Goal: Task Accomplishment & Management: Manage account settings

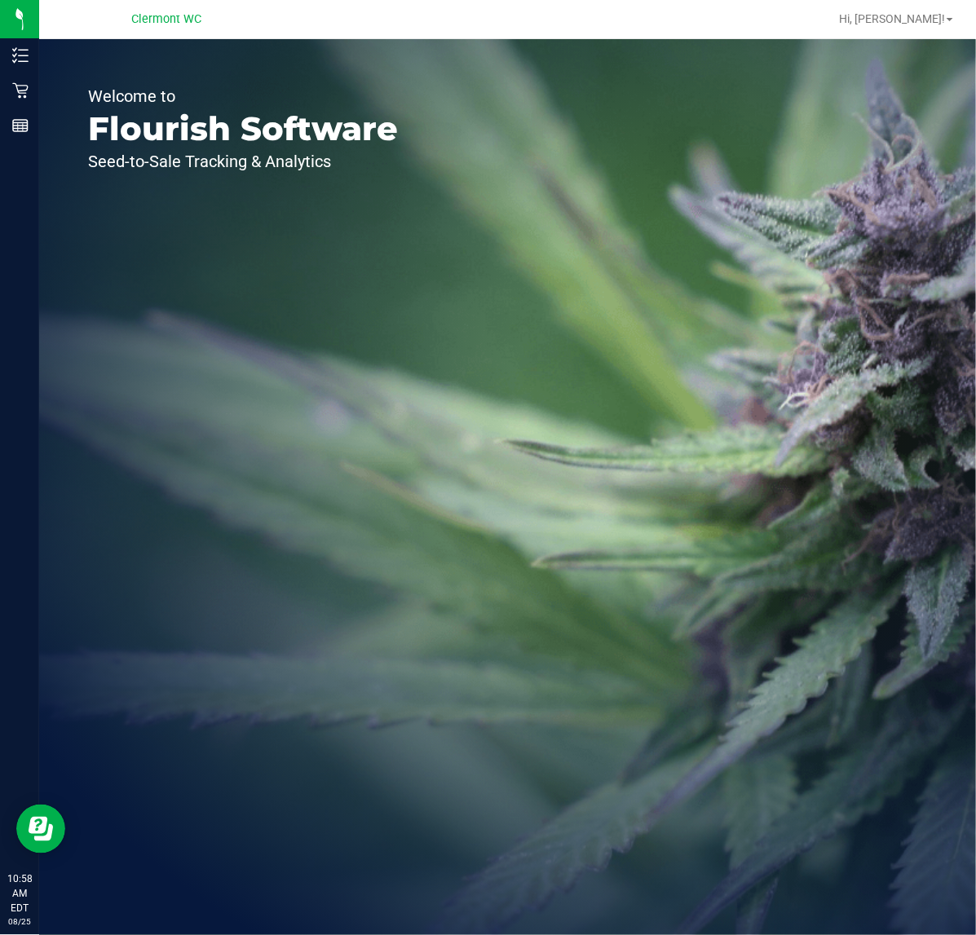
click at [22, 50] on line at bounding box center [23, 50] width 9 height 0
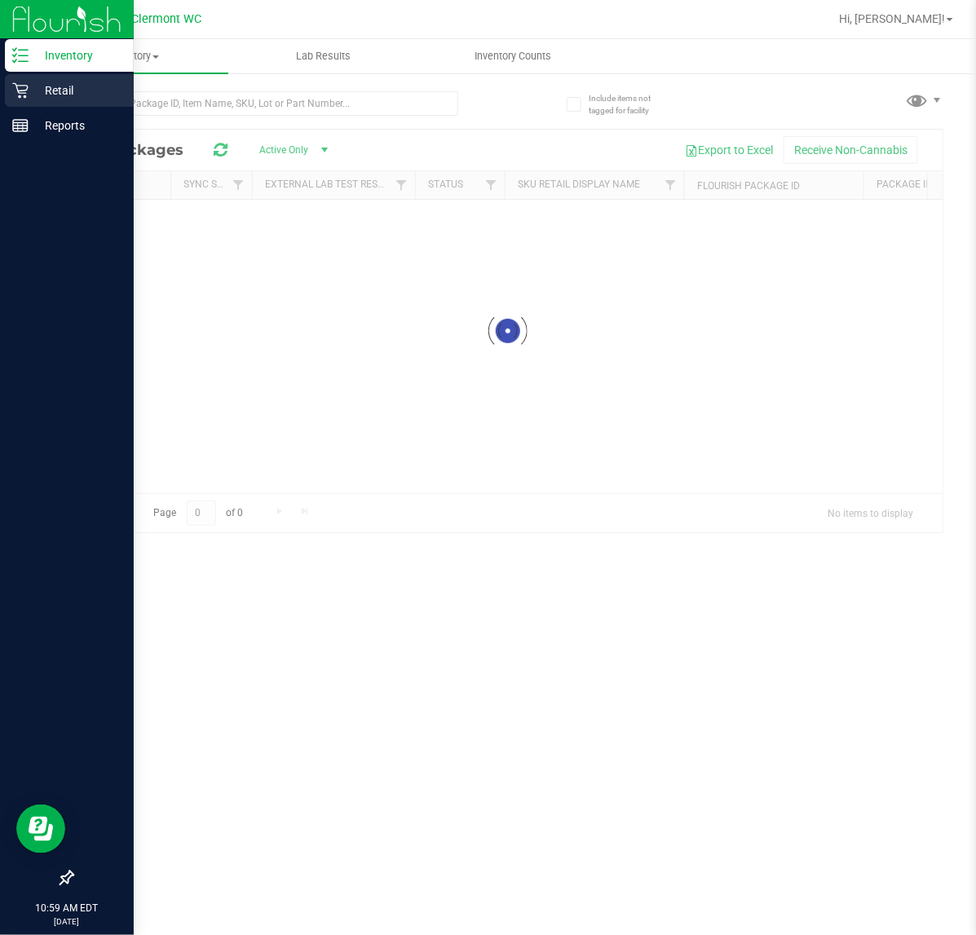
click at [65, 99] on p "Retail" at bounding box center [78, 91] width 98 height 20
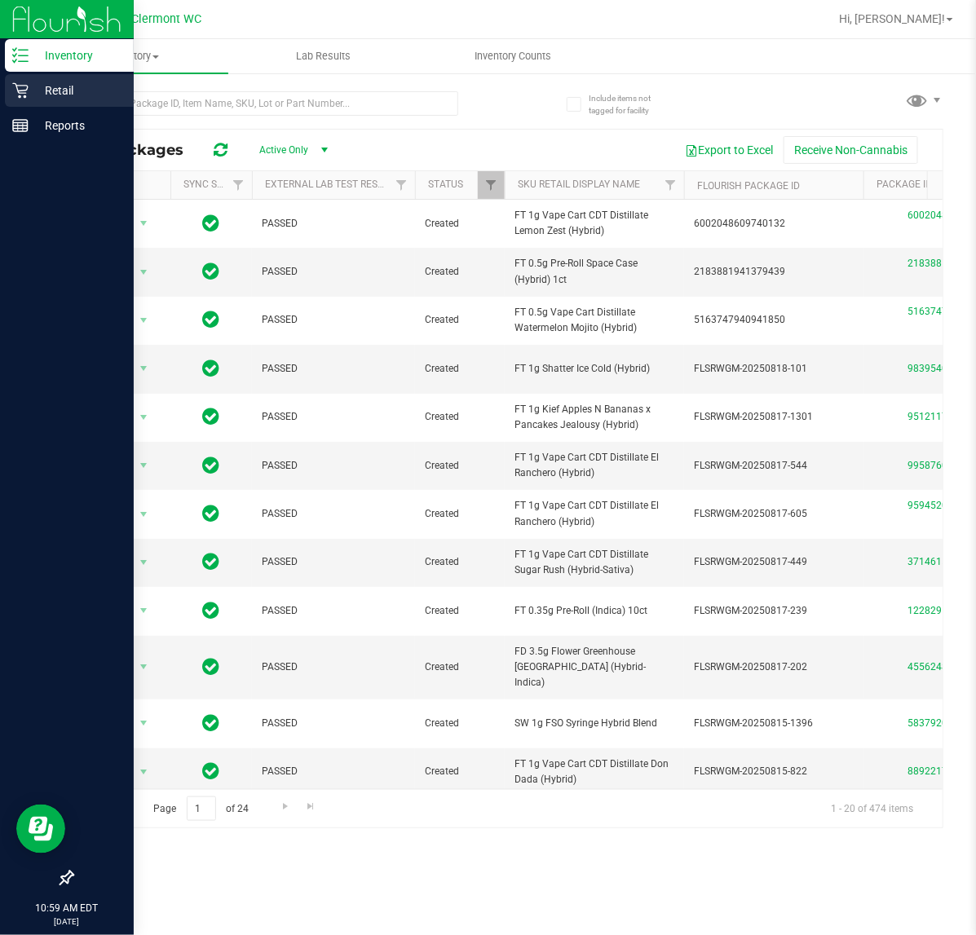
click at [69, 98] on p "Retail" at bounding box center [78, 91] width 98 height 20
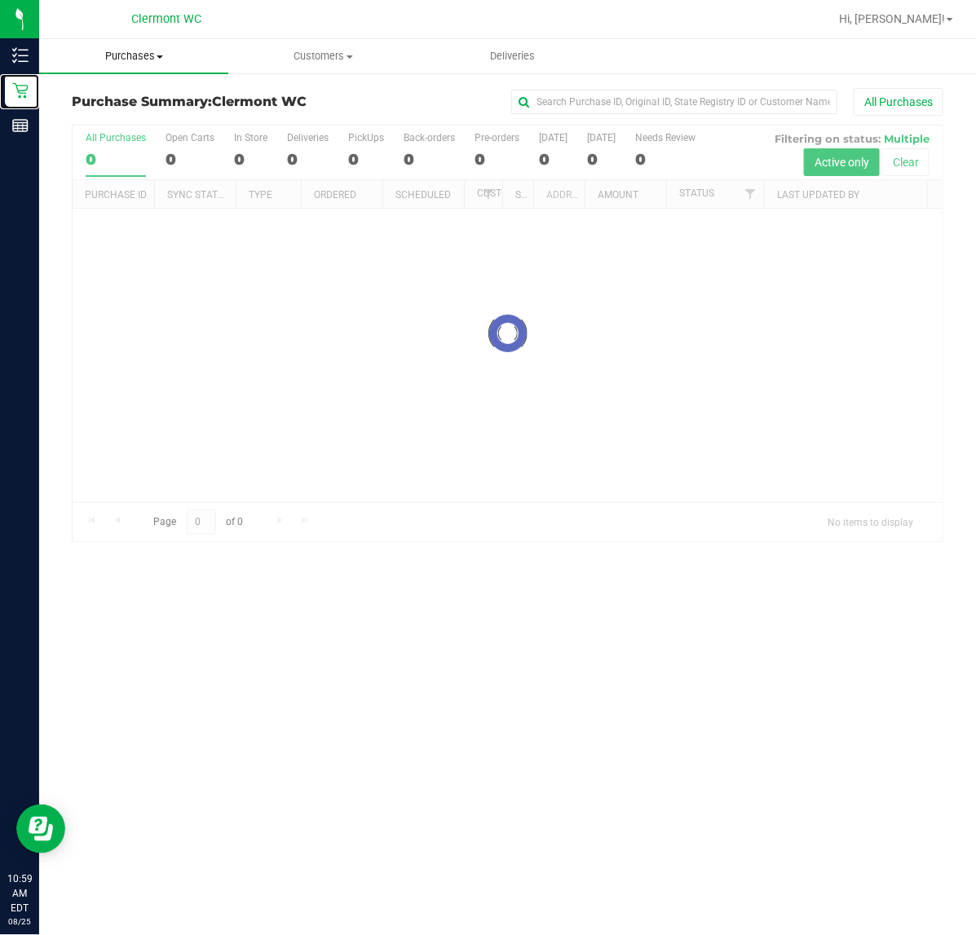
click at [161, 61] on span "Purchases" at bounding box center [133, 56] width 189 height 15
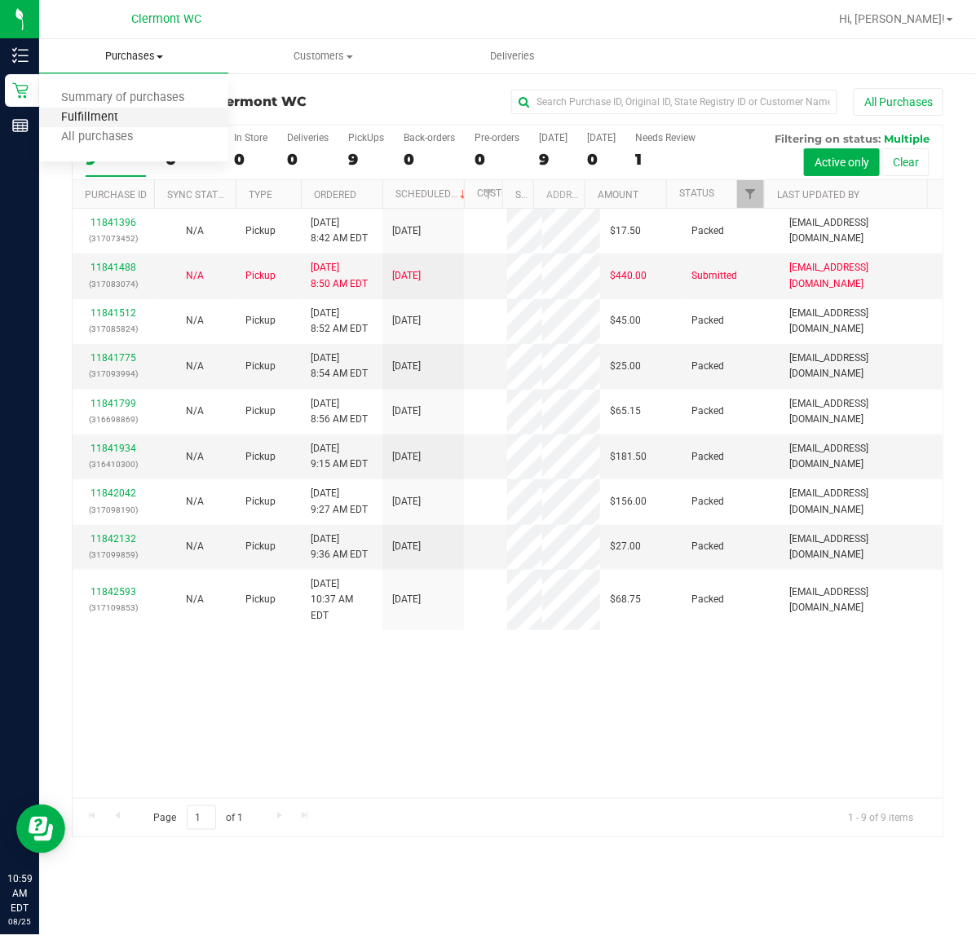
click at [90, 114] on span "Fulfillment" at bounding box center [89, 118] width 101 height 14
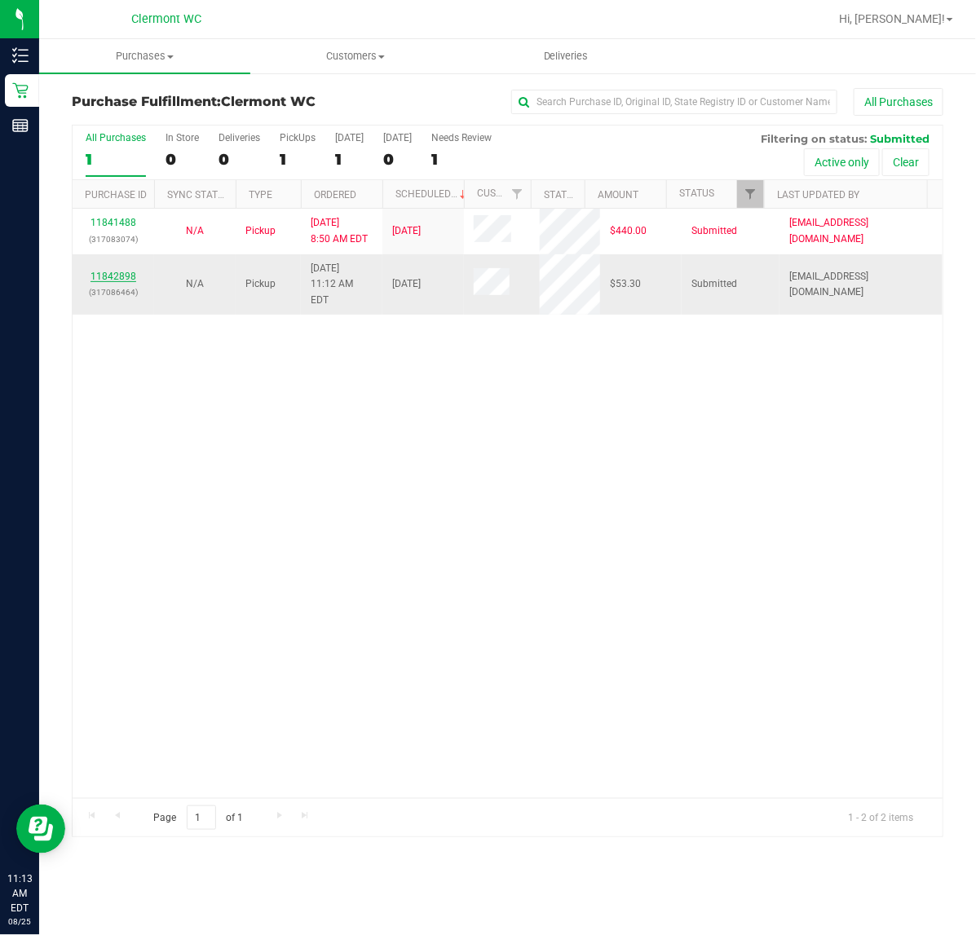
click at [119, 274] on link "11842898" at bounding box center [114, 276] width 46 height 11
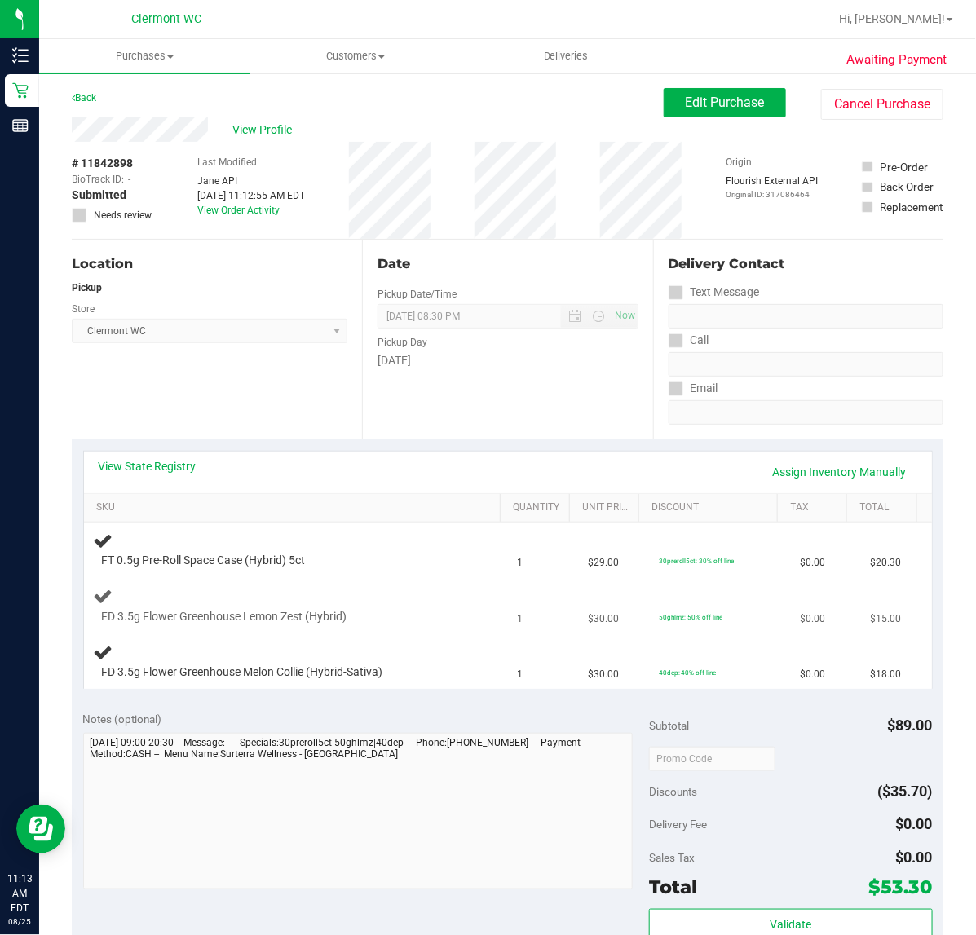
scroll to position [204, 0]
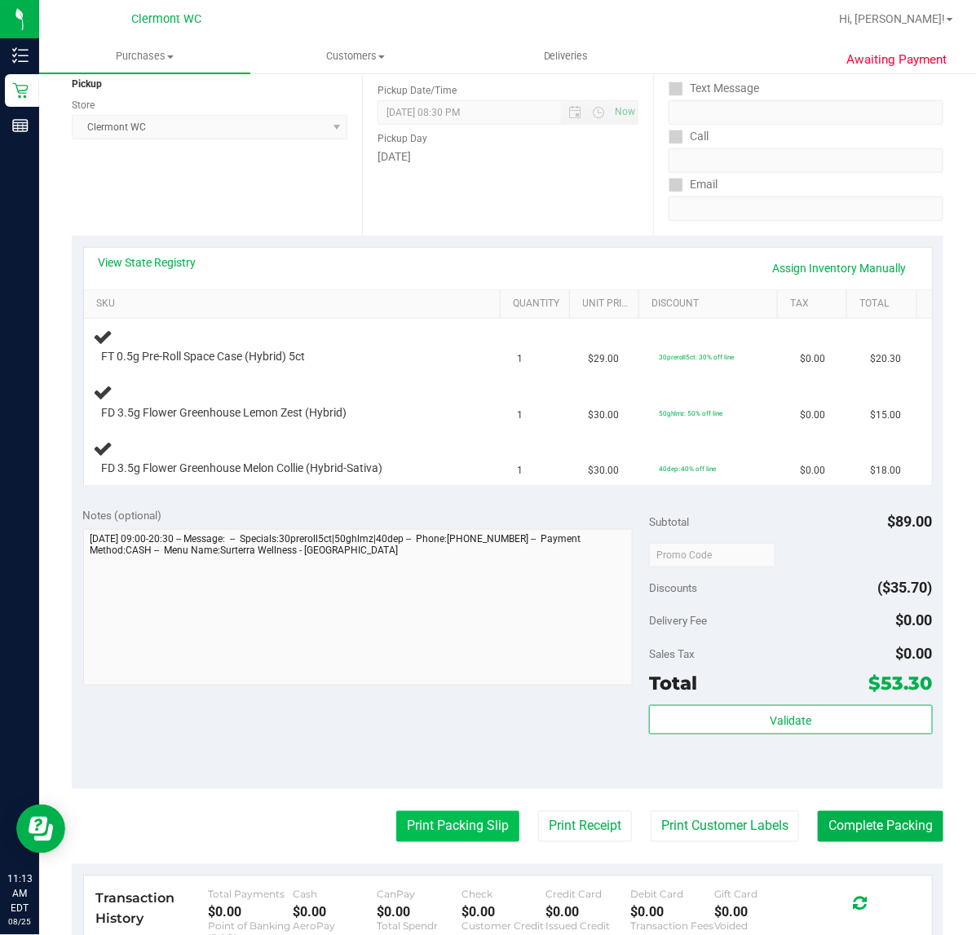
click at [438, 826] on button "Print Packing Slip" at bounding box center [457, 826] width 123 height 31
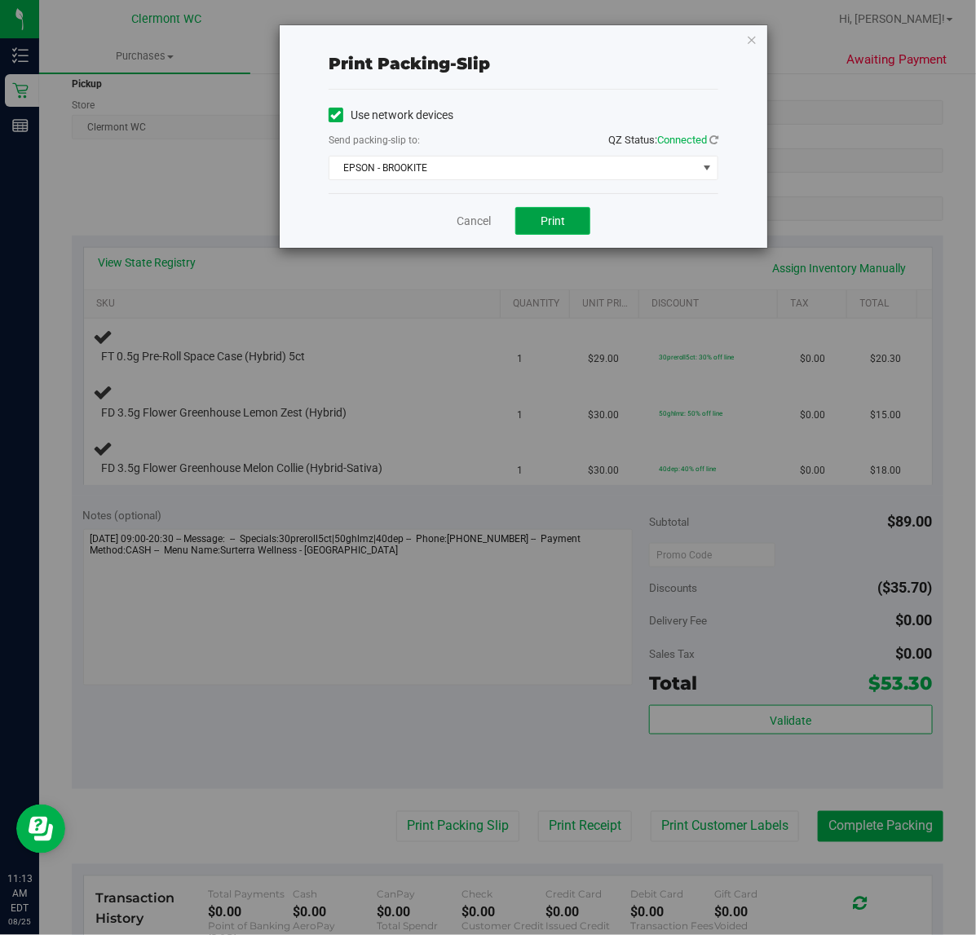
click at [571, 218] on button "Print" at bounding box center [552, 221] width 75 height 28
click at [481, 177] on span "EPSON - BROOKITE" at bounding box center [513, 168] width 368 height 23
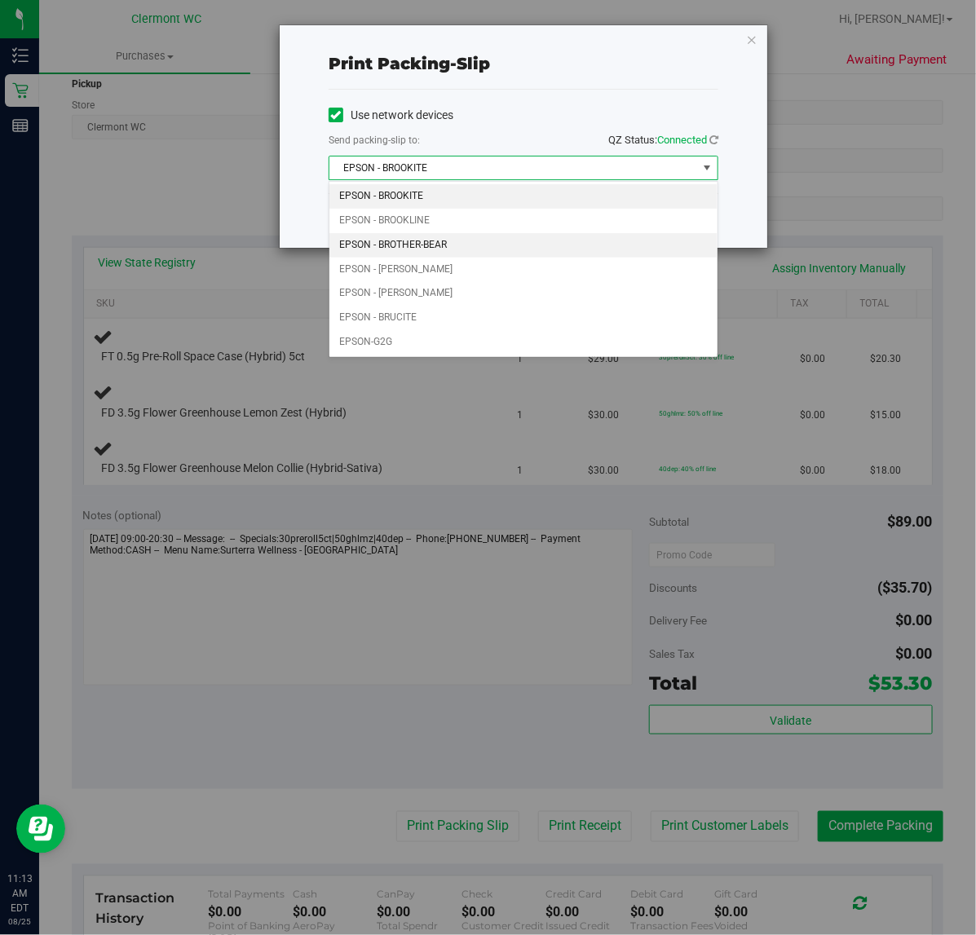
click at [457, 247] on li "EPSON - BROTHER-BEAR" at bounding box center [523, 245] width 388 height 24
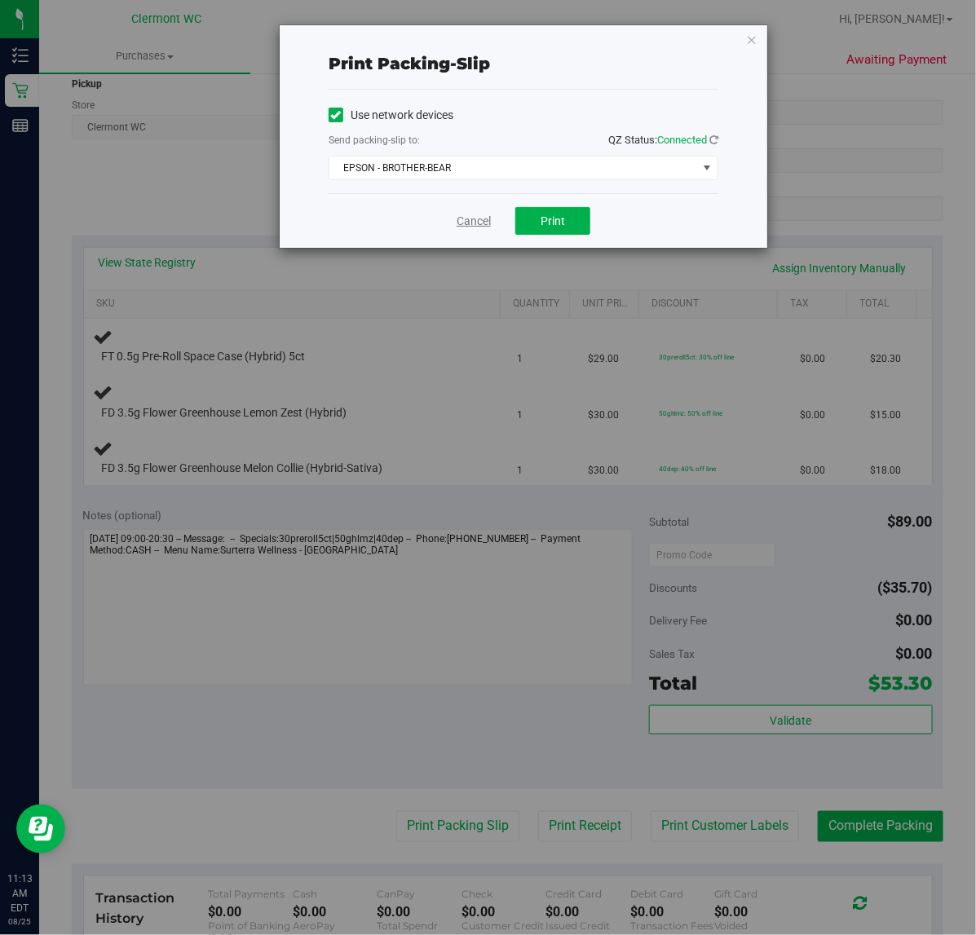
click at [467, 218] on link "Cancel" at bounding box center [474, 221] width 34 height 17
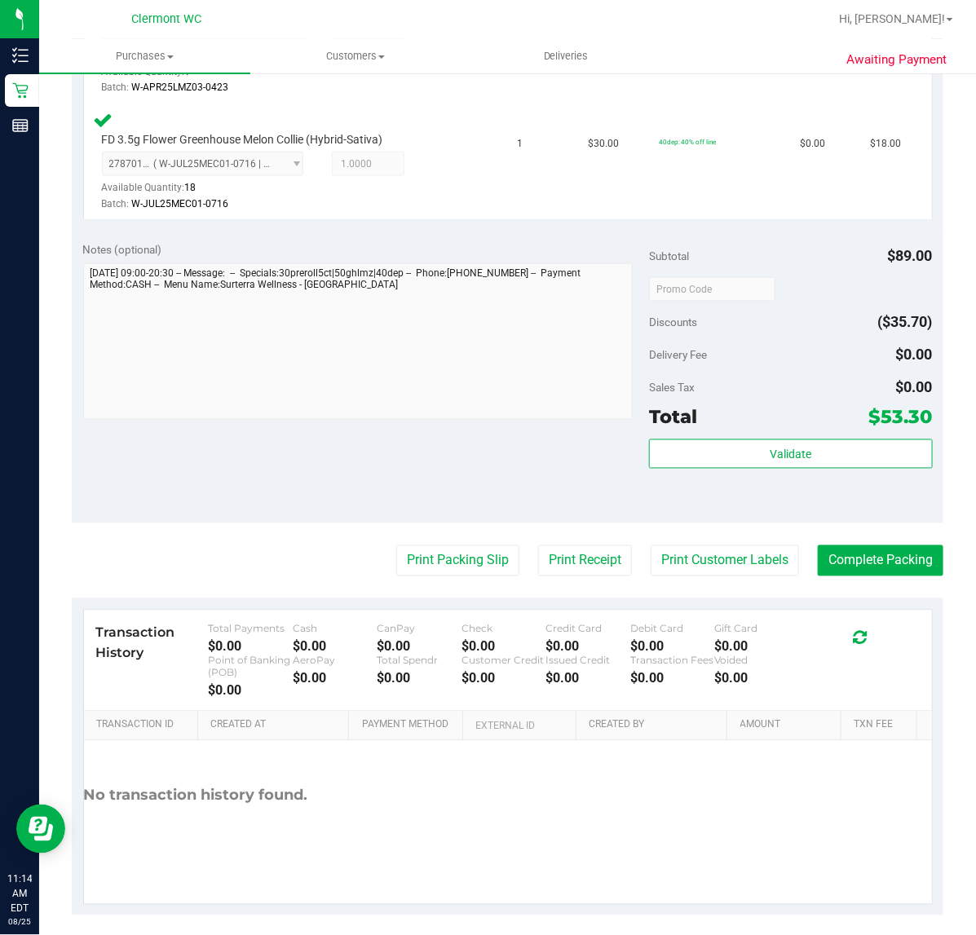
scroll to position [661, 0]
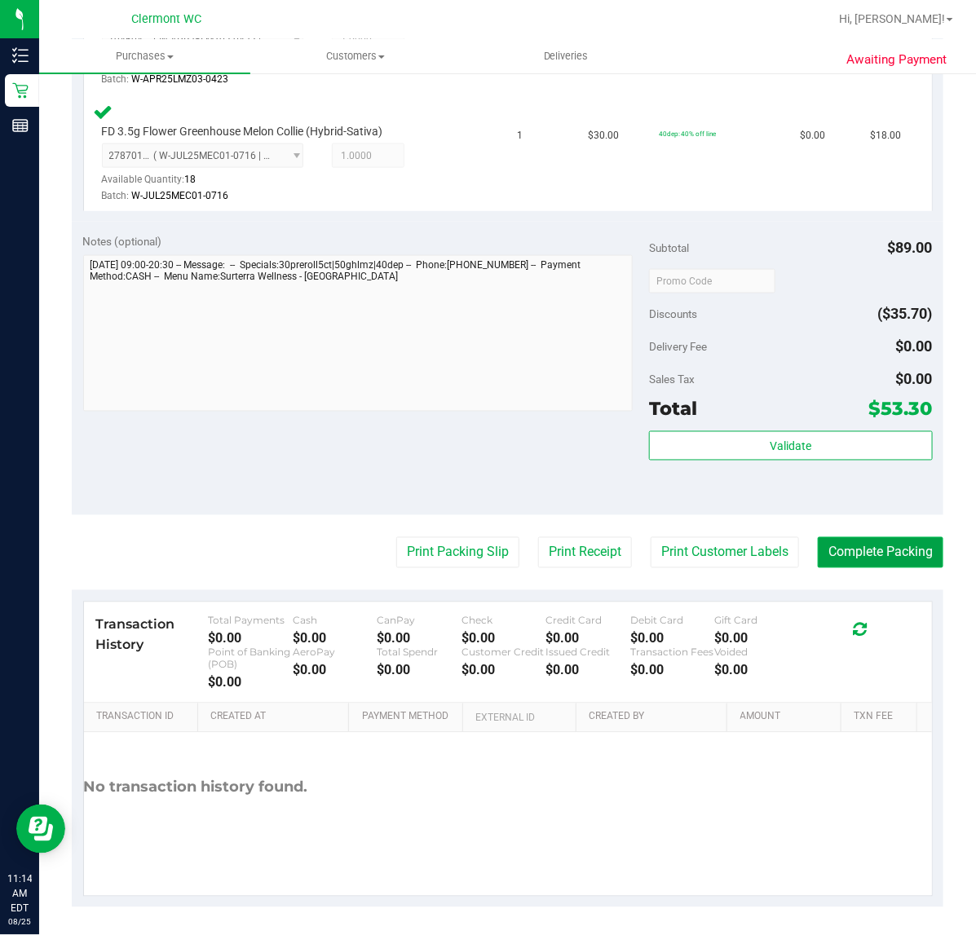
click at [845, 553] on button "Complete Packing" at bounding box center [881, 552] width 126 height 31
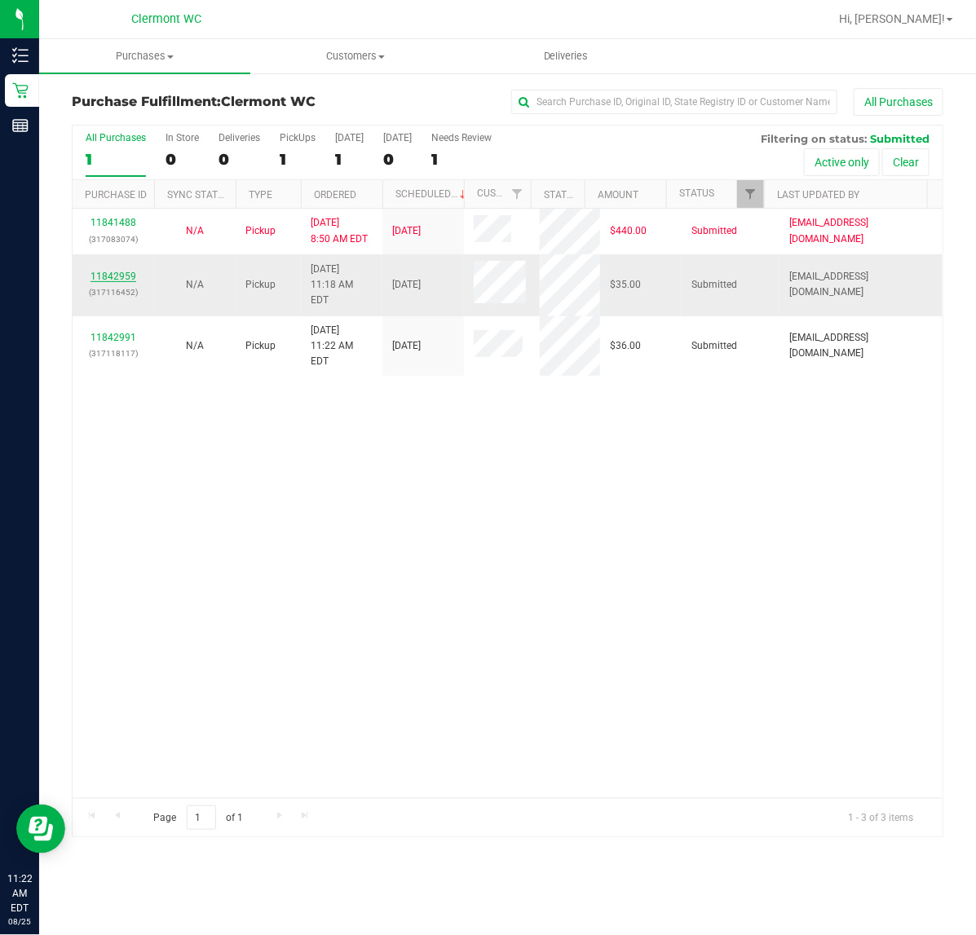
click at [122, 276] on link "11842959" at bounding box center [114, 276] width 46 height 11
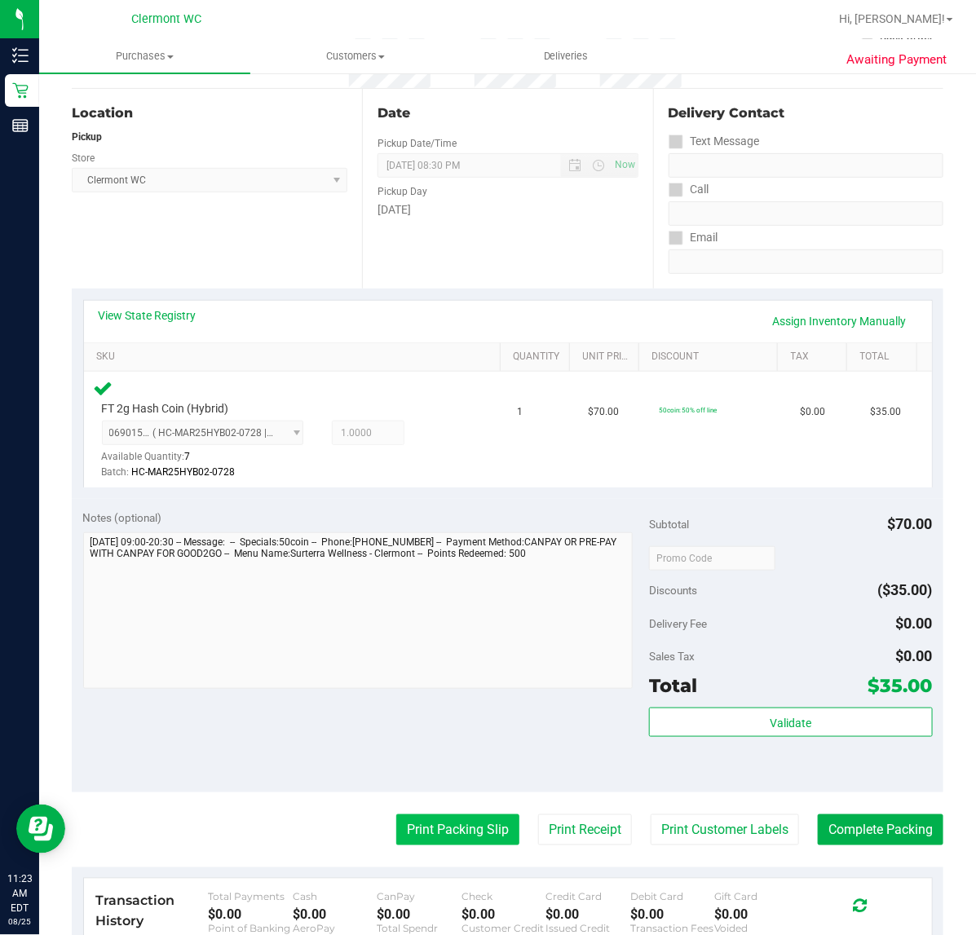
scroll to position [429, 0]
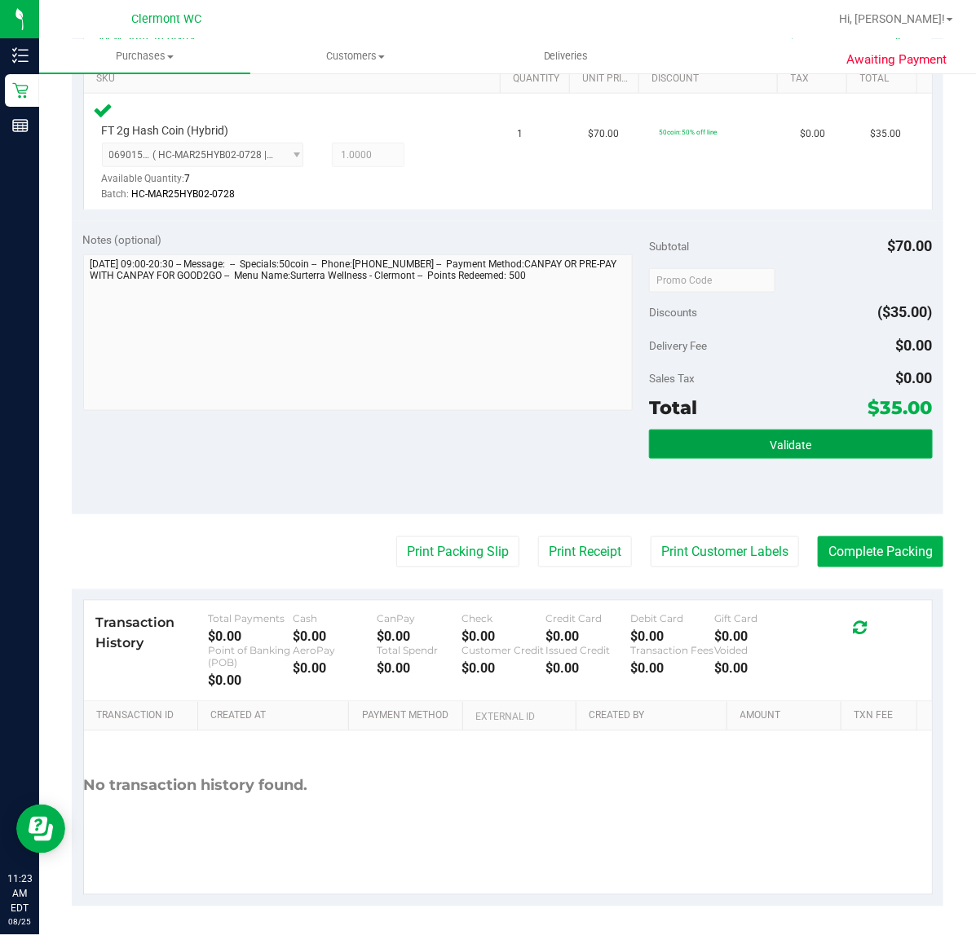
drag, startPoint x: 749, startPoint y: 439, endPoint x: 740, endPoint y: 443, distance: 9.1
click at [746, 441] on button "Validate" at bounding box center [790, 444] width 283 height 29
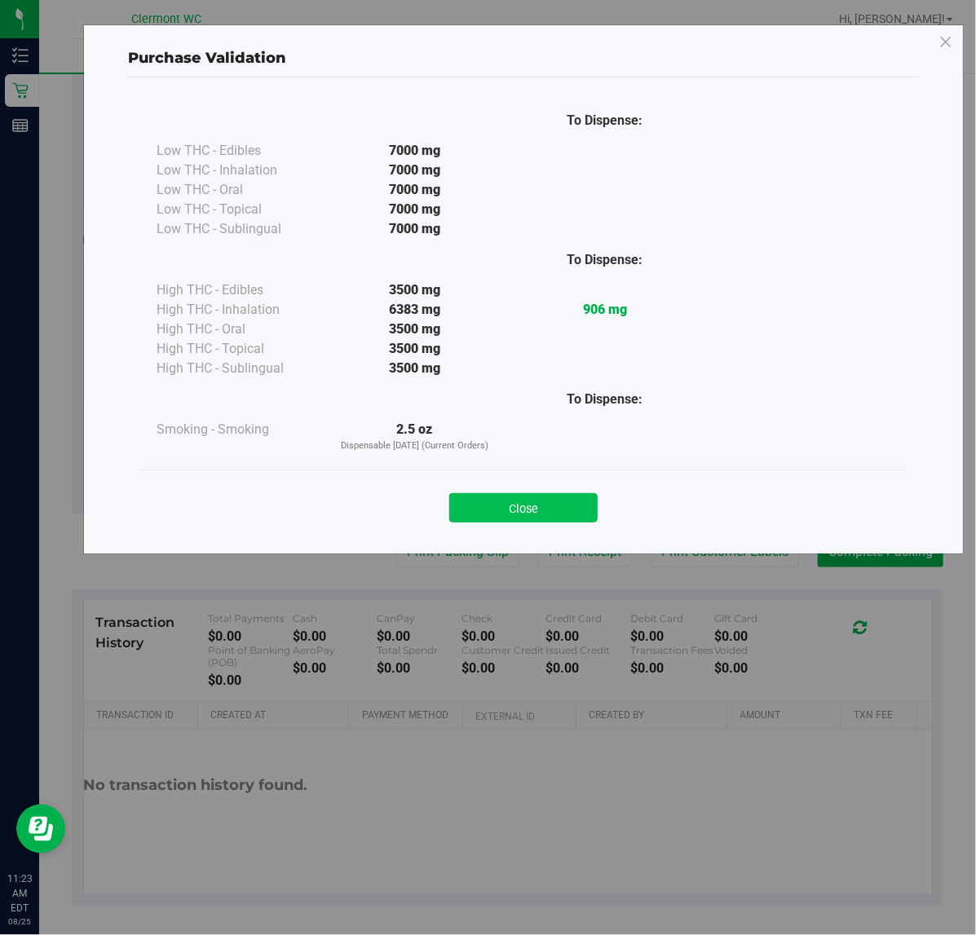
click at [565, 502] on button "Close" at bounding box center [523, 507] width 148 height 29
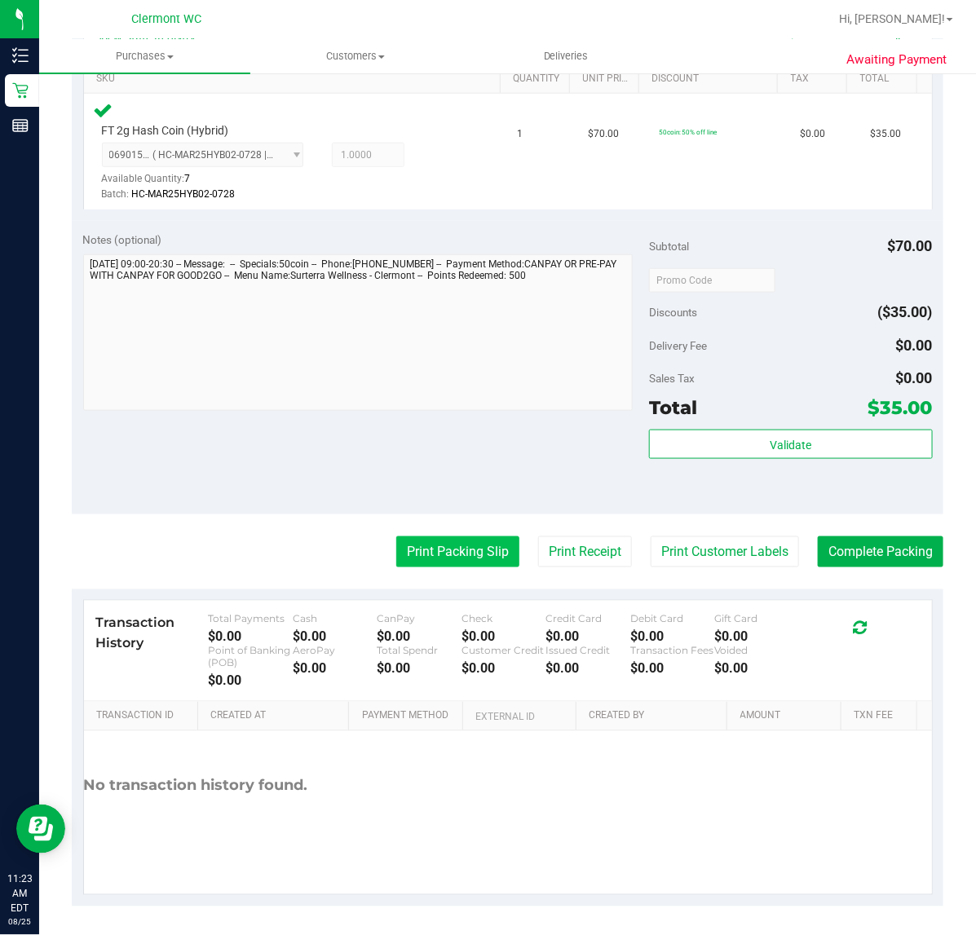
click at [441, 552] on button "Print Packing Slip" at bounding box center [457, 552] width 123 height 31
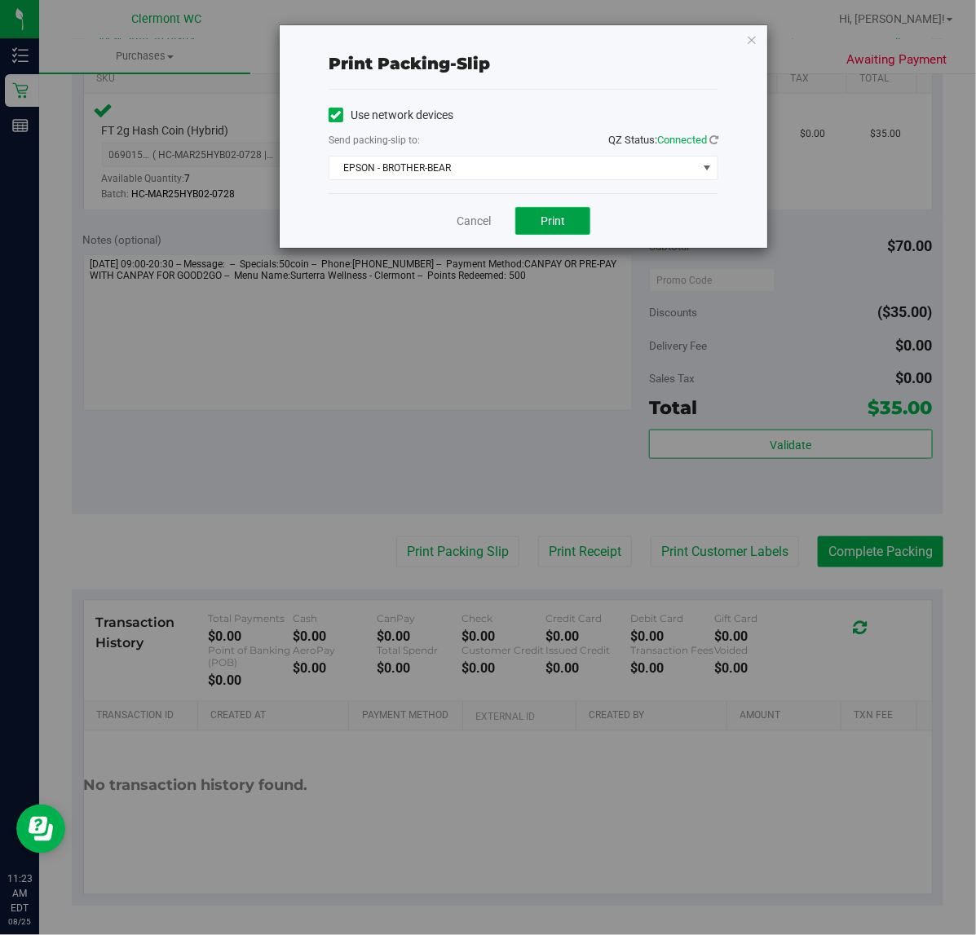
click at [559, 212] on button "Print" at bounding box center [552, 221] width 75 height 28
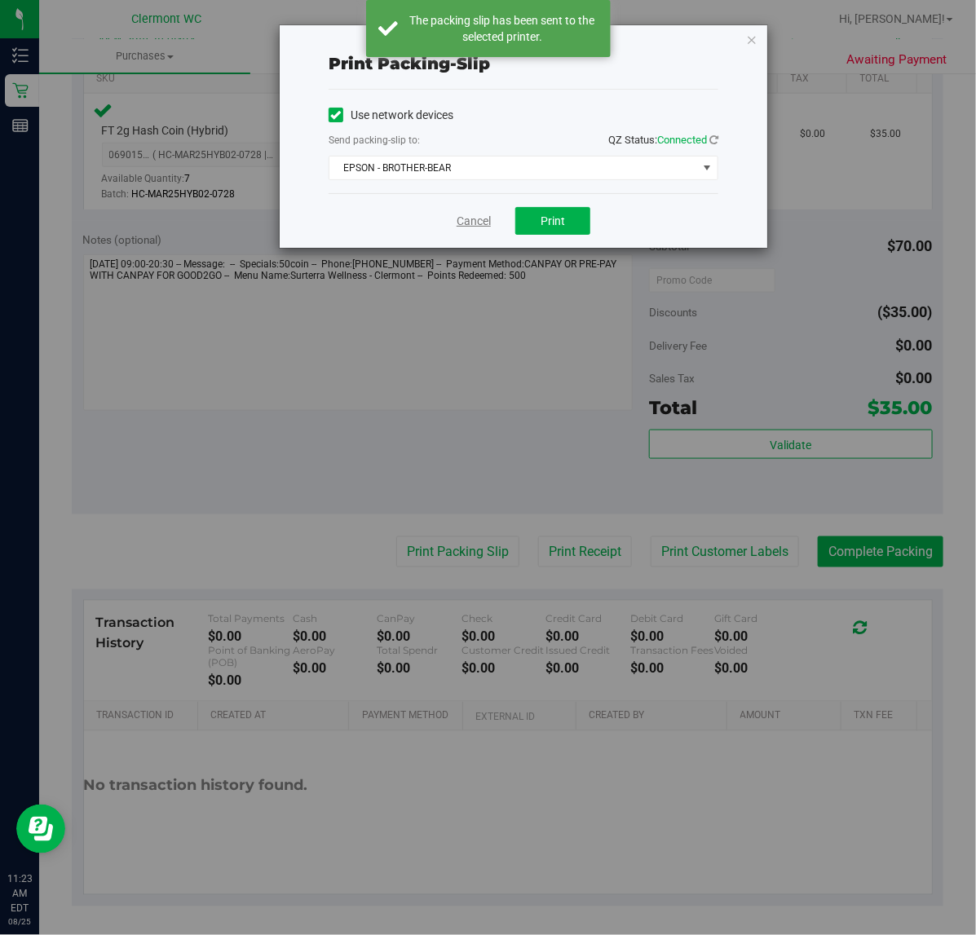
click at [483, 217] on link "Cancel" at bounding box center [474, 221] width 34 height 17
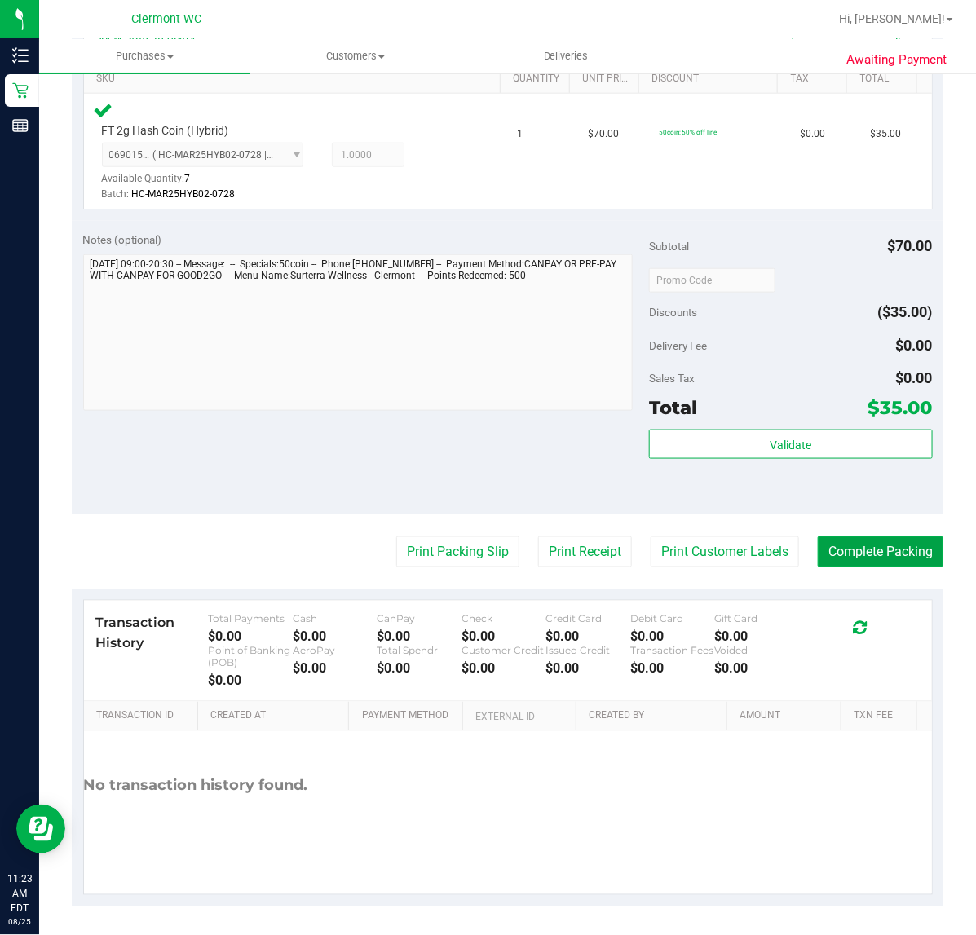
click at [859, 546] on button "Complete Packing" at bounding box center [881, 552] width 126 height 31
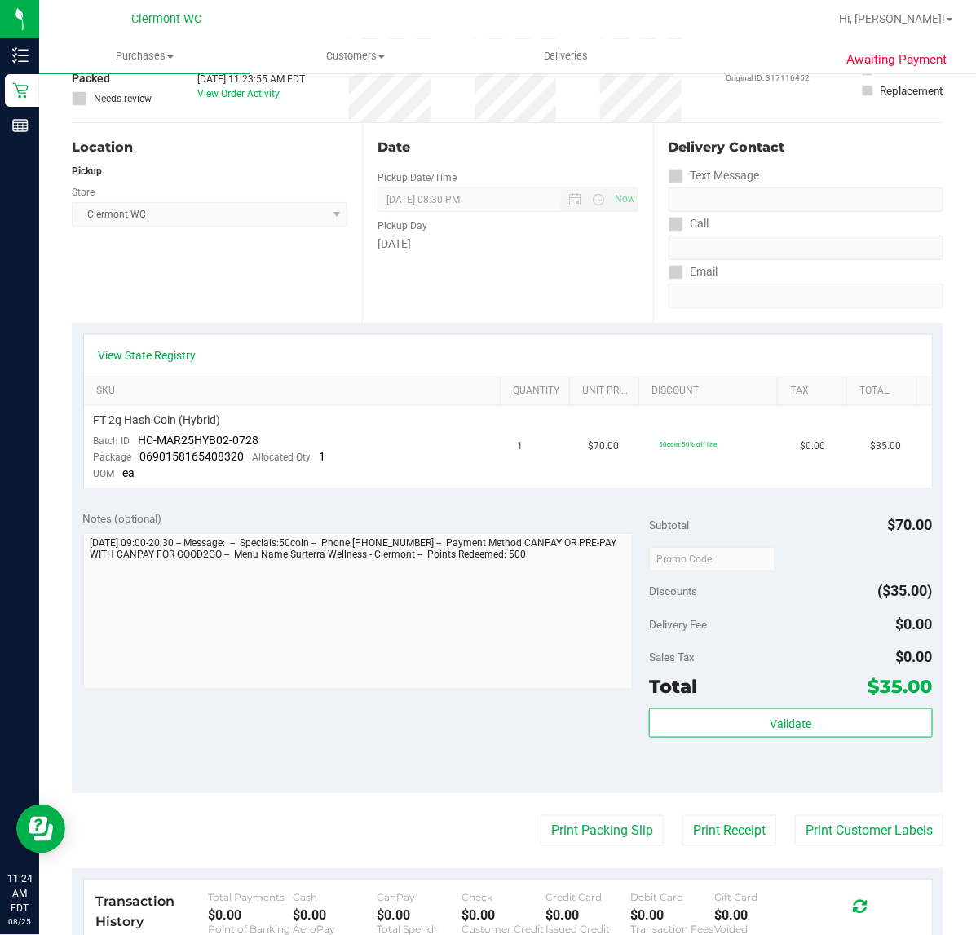
scroll to position [394, 0]
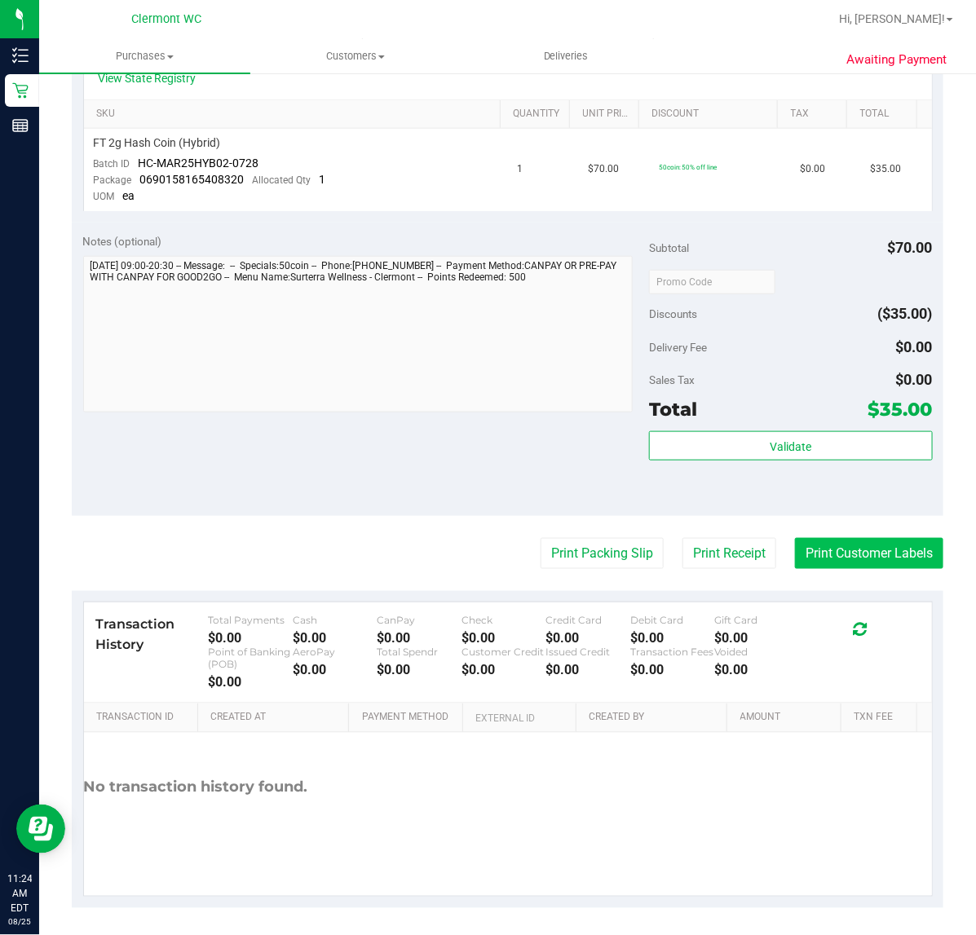
click at [854, 551] on button "Print Customer Labels" at bounding box center [869, 553] width 148 height 31
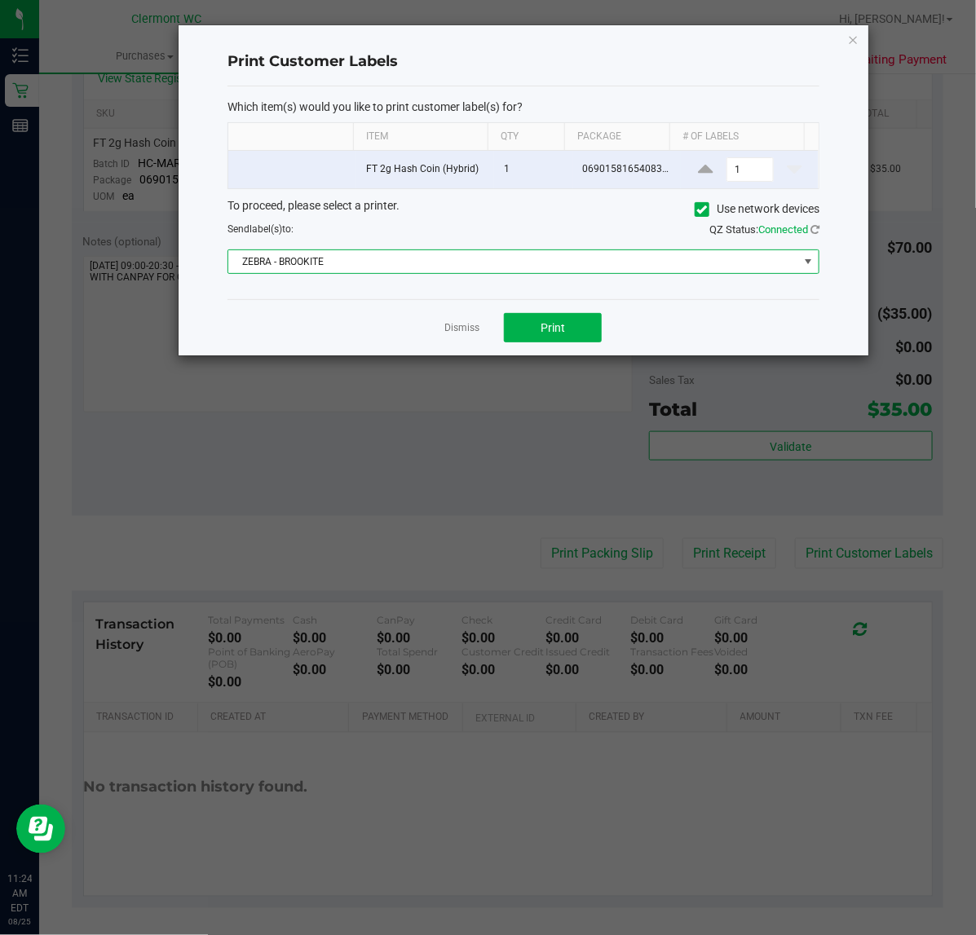
click at [526, 263] on span "ZEBRA - BROOKITE" at bounding box center [513, 261] width 570 height 23
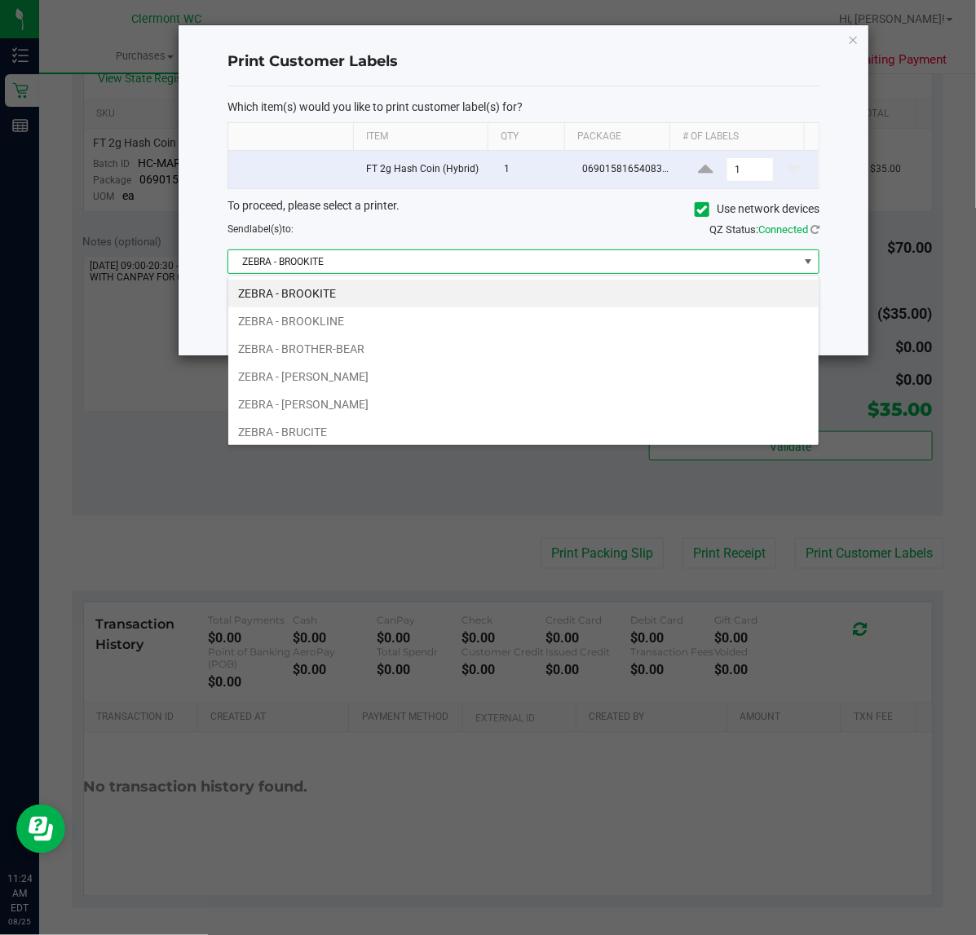
scroll to position [25, 592]
click at [449, 344] on li "ZEBRA - BROTHER-BEAR" at bounding box center [523, 349] width 590 height 28
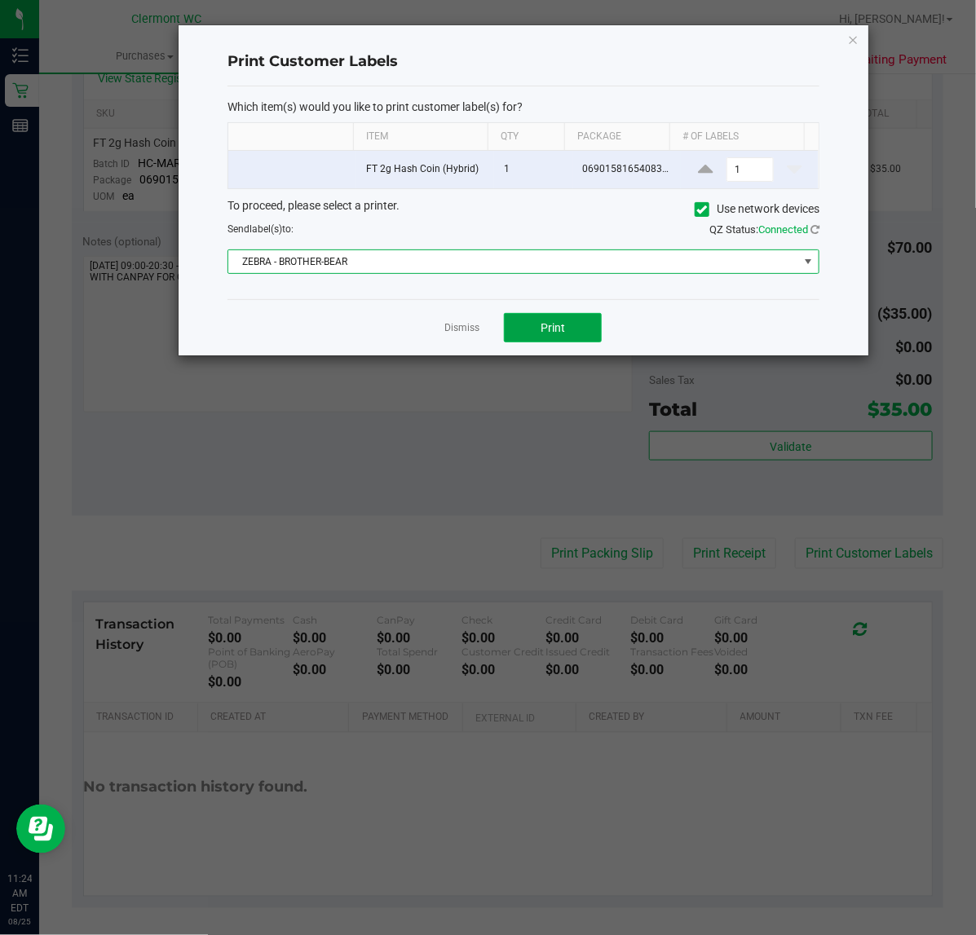
click at [563, 332] on span "Print" at bounding box center [553, 327] width 24 height 13
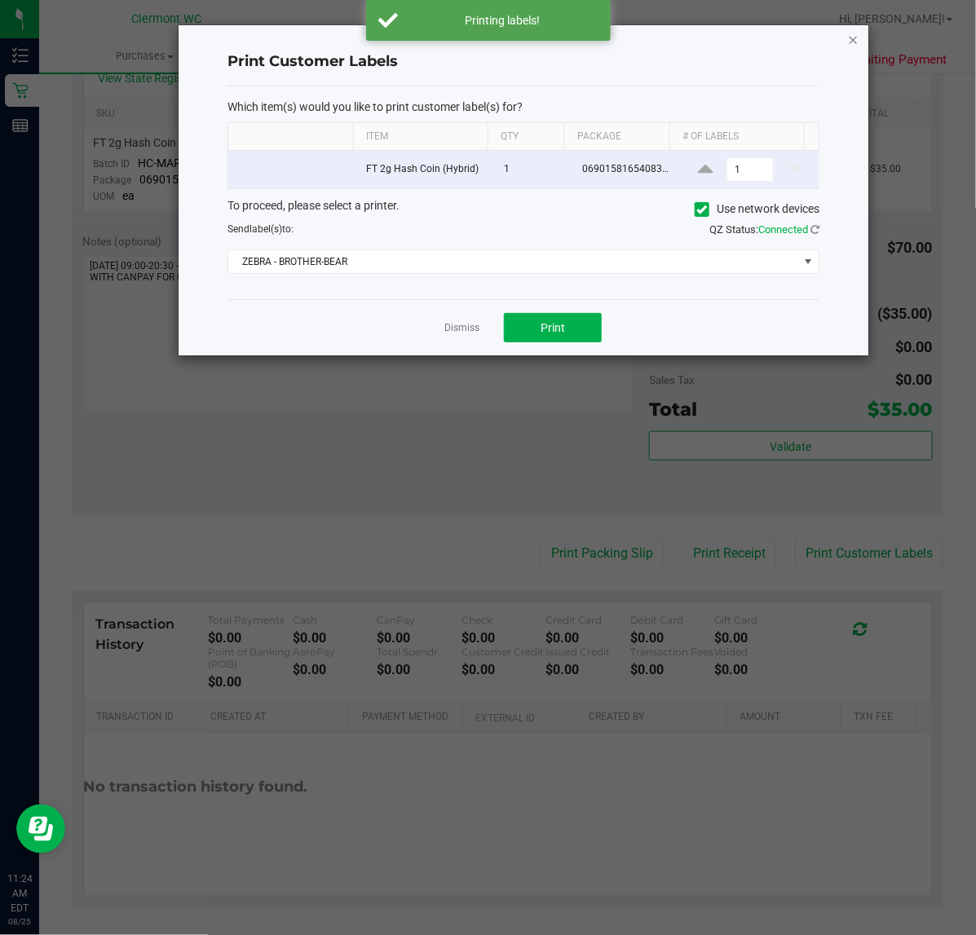
click at [851, 37] on icon "button" at bounding box center [853, 39] width 11 height 20
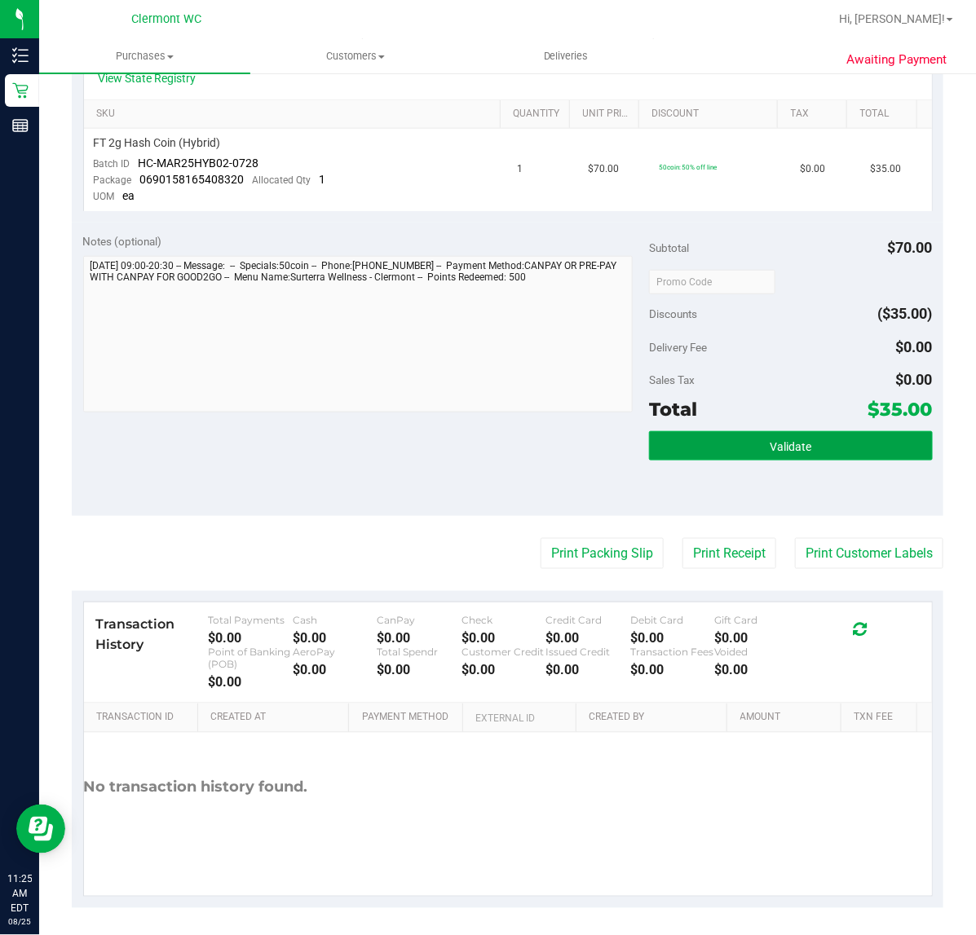
click at [770, 446] on span "Validate" at bounding box center [791, 446] width 42 height 13
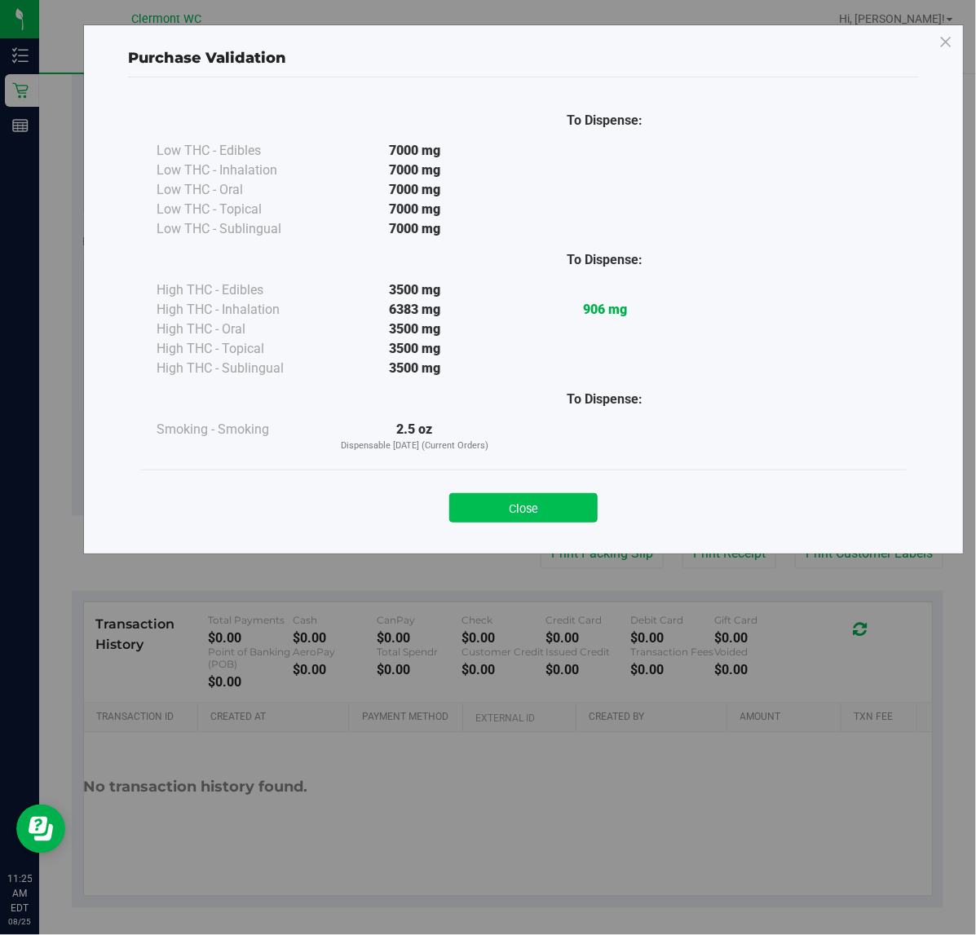
click at [547, 511] on button "Close" at bounding box center [523, 507] width 148 height 29
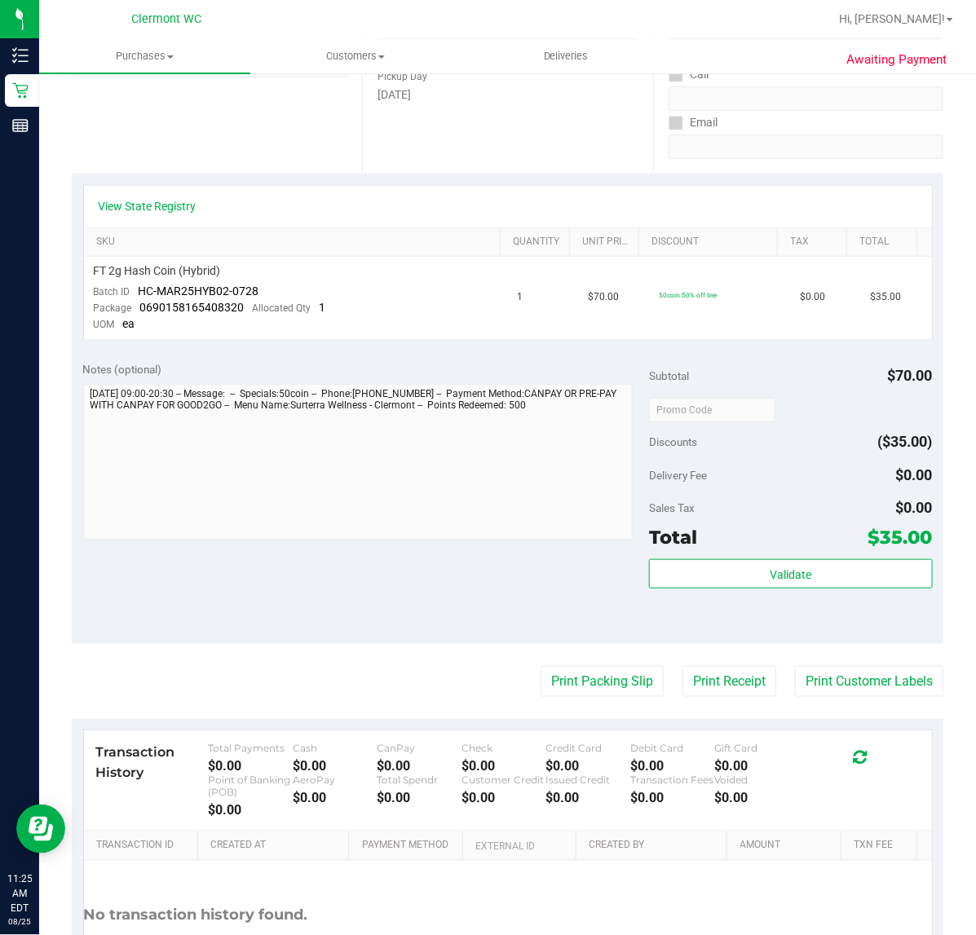
scroll to position [0, 0]
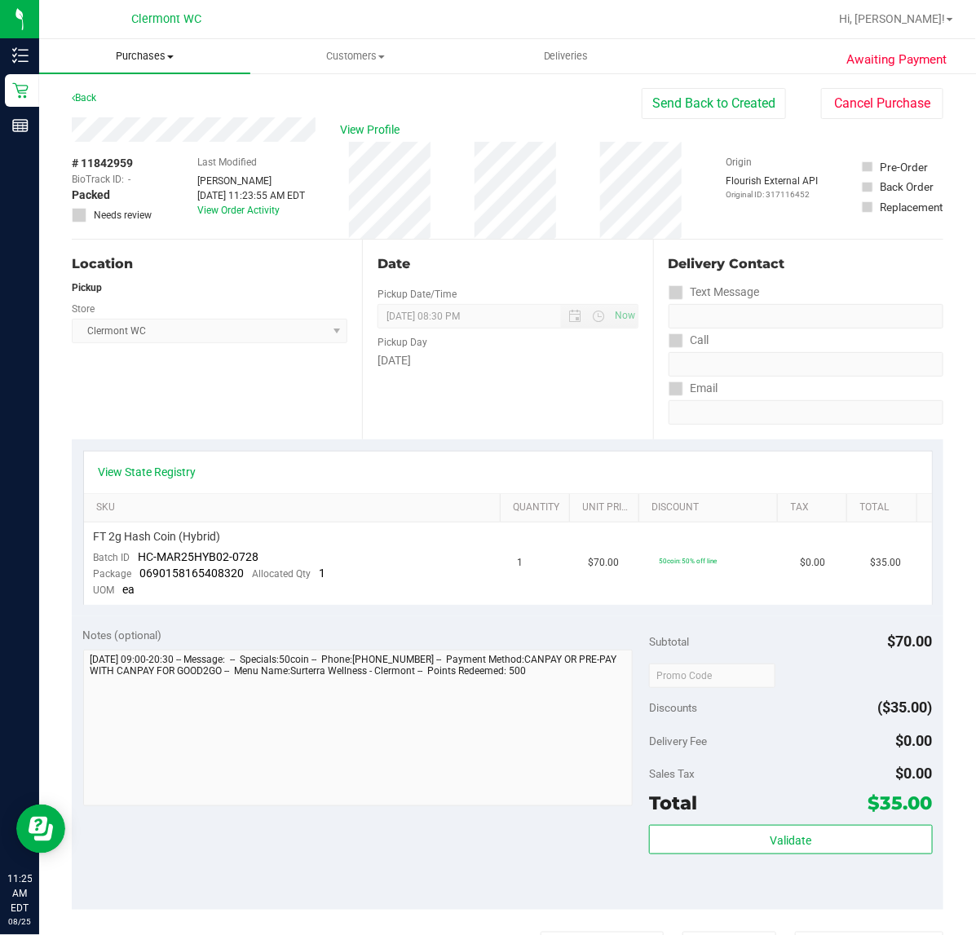
click at [137, 49] on span "Purchases" at bounding box center [144, 56] width 211 height 15
click at [95, 130] on span "All purchases" at bounding box center [97, 137] width 116 height 14
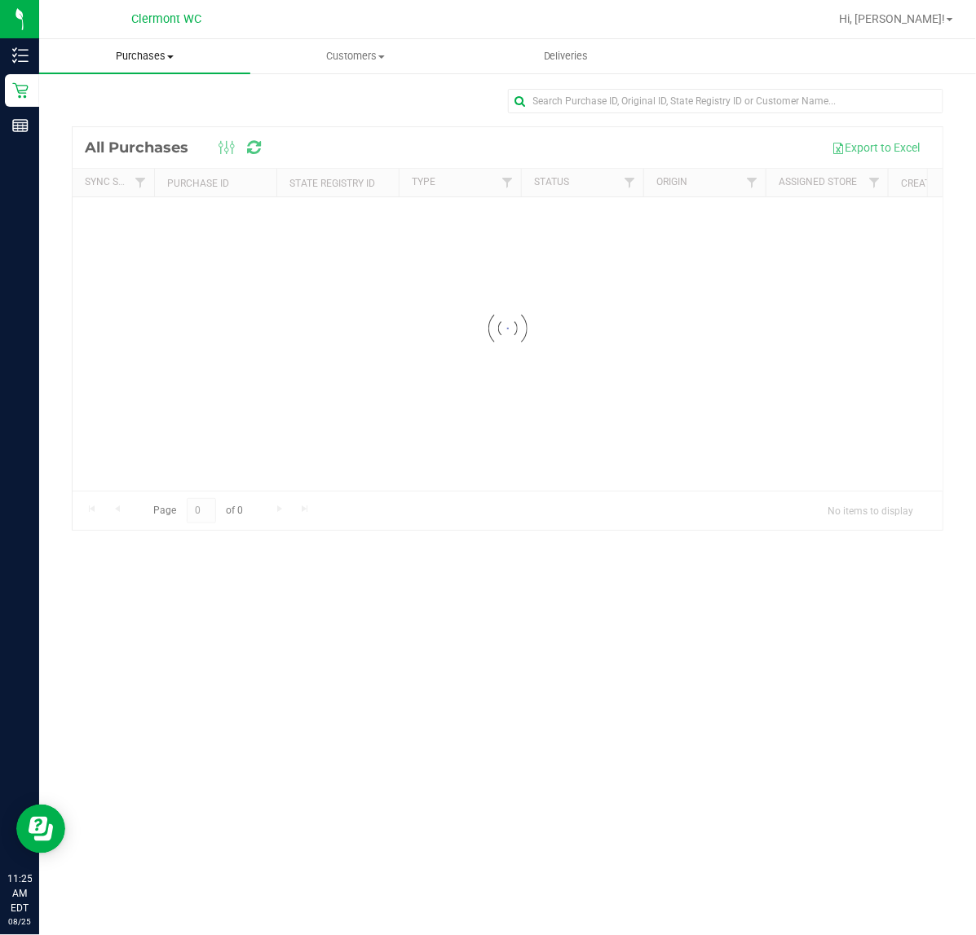
click at [172, 51] on span "Purchases" at bounding box center [144, 56] width 211 height 15
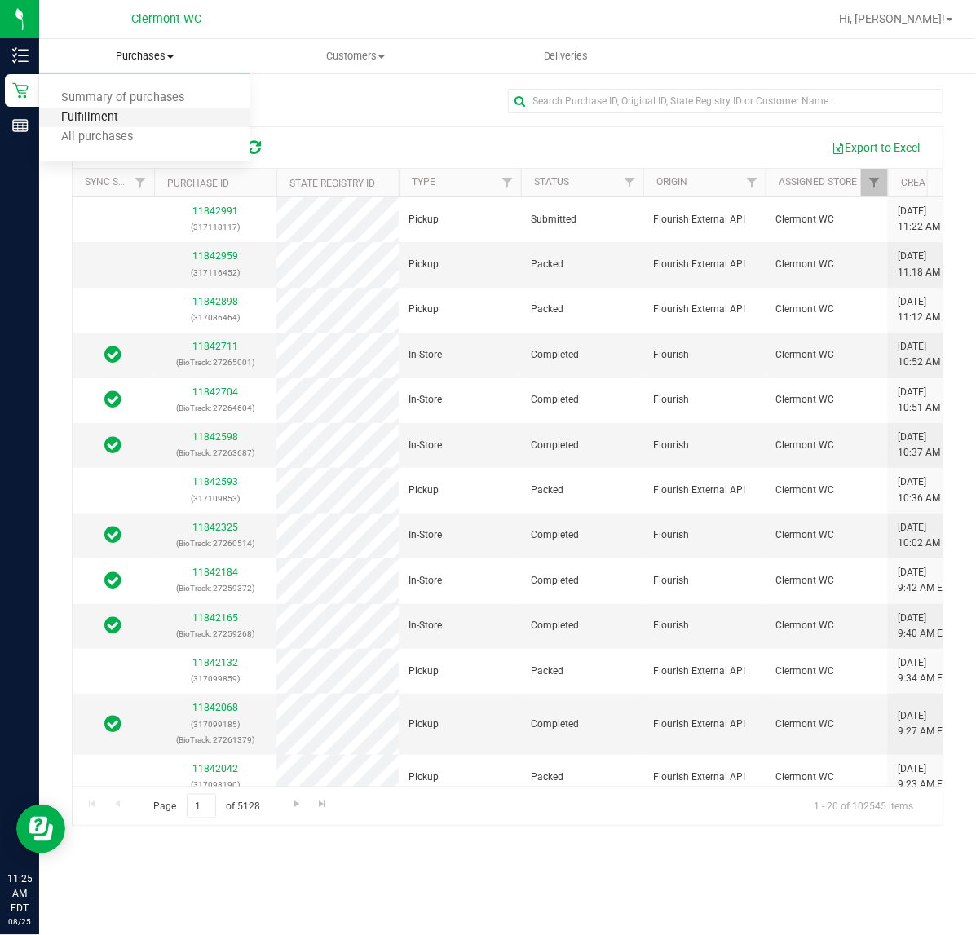
click at [95, 116] on span "Fulfillment" at bounding box center [89, 118] width 101 height 14
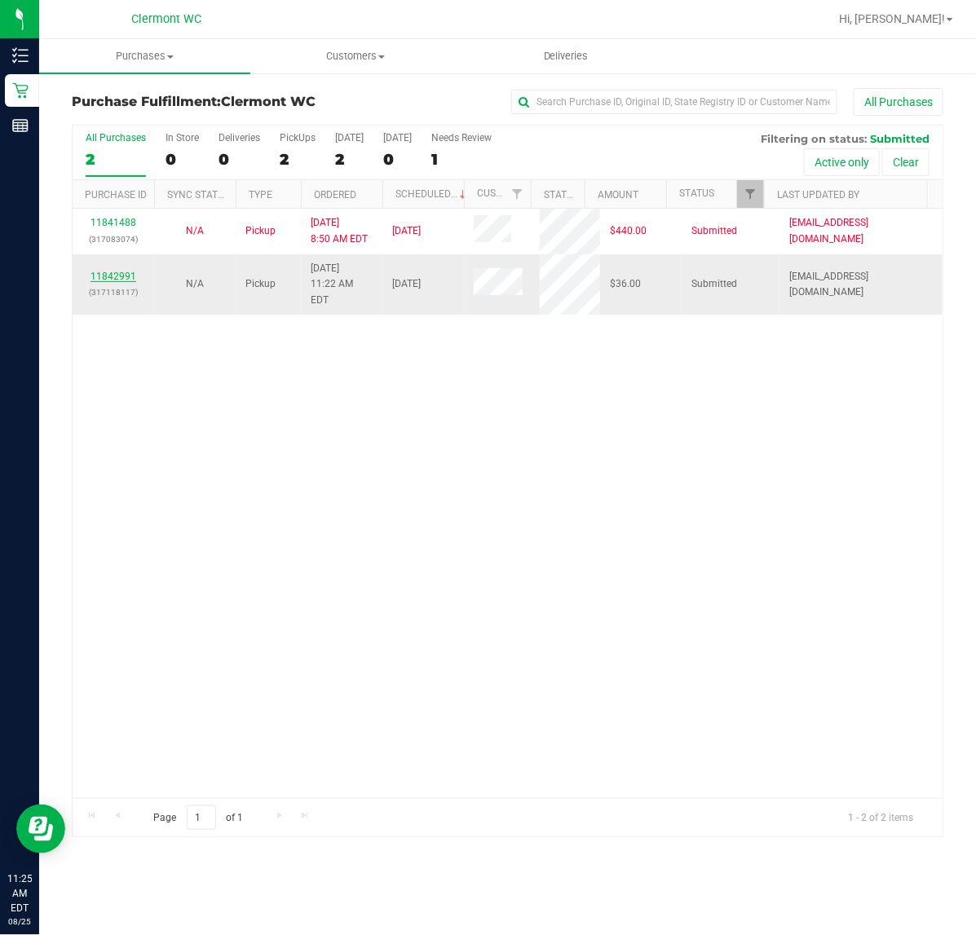
click at [119, 273] on link "11842991" at bounding box center [114, 276] width 46 height 11
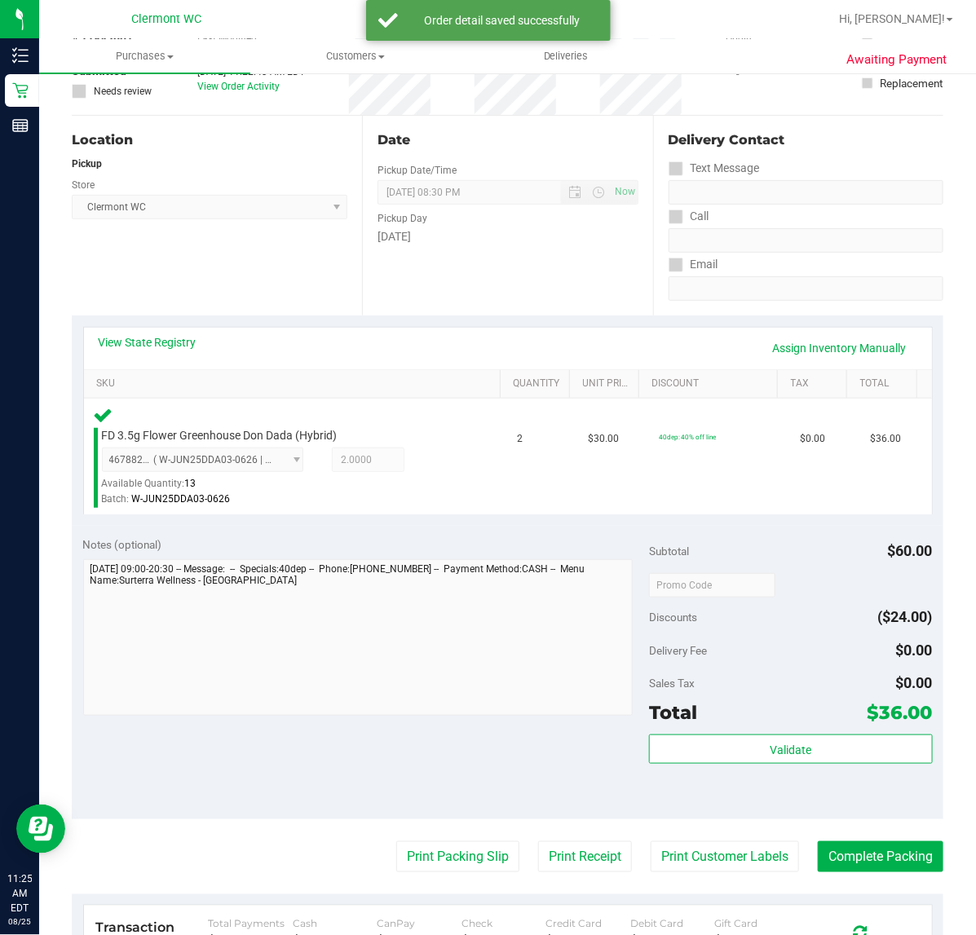
scroll to position [288, 0]
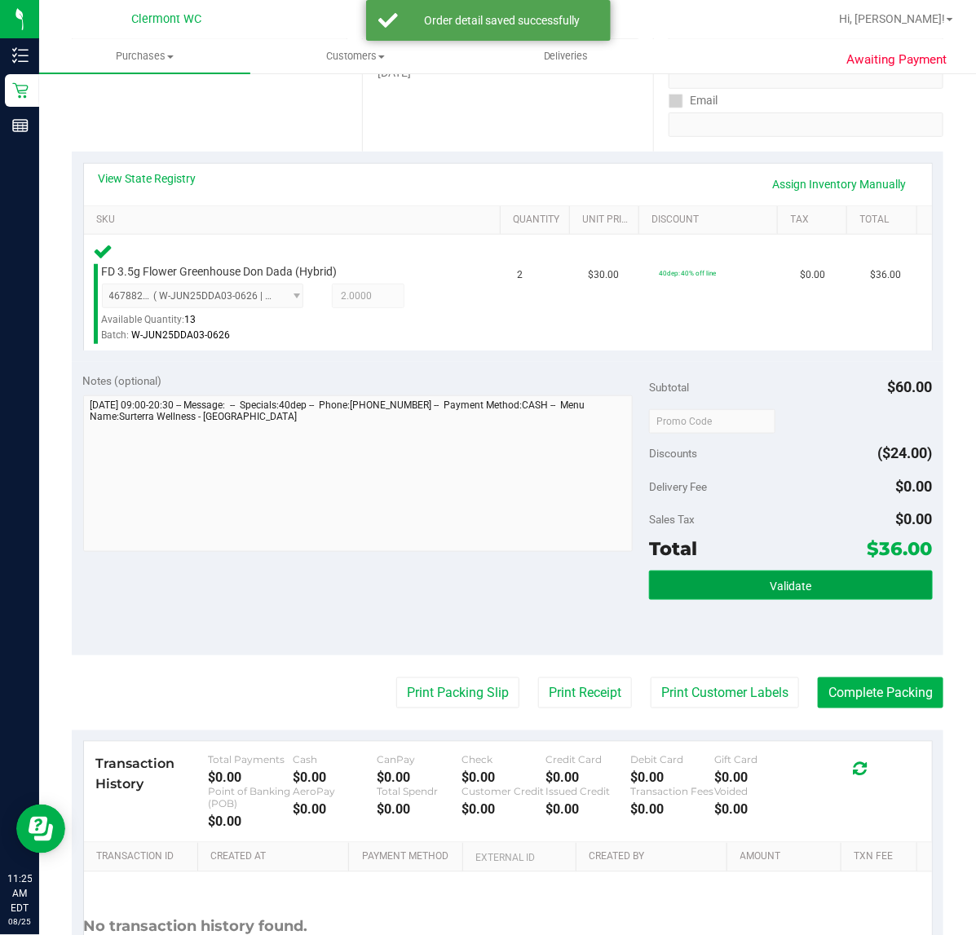
click at [760, 576] on button "Validate" at bounding box center [790, 585] width 283 height 29
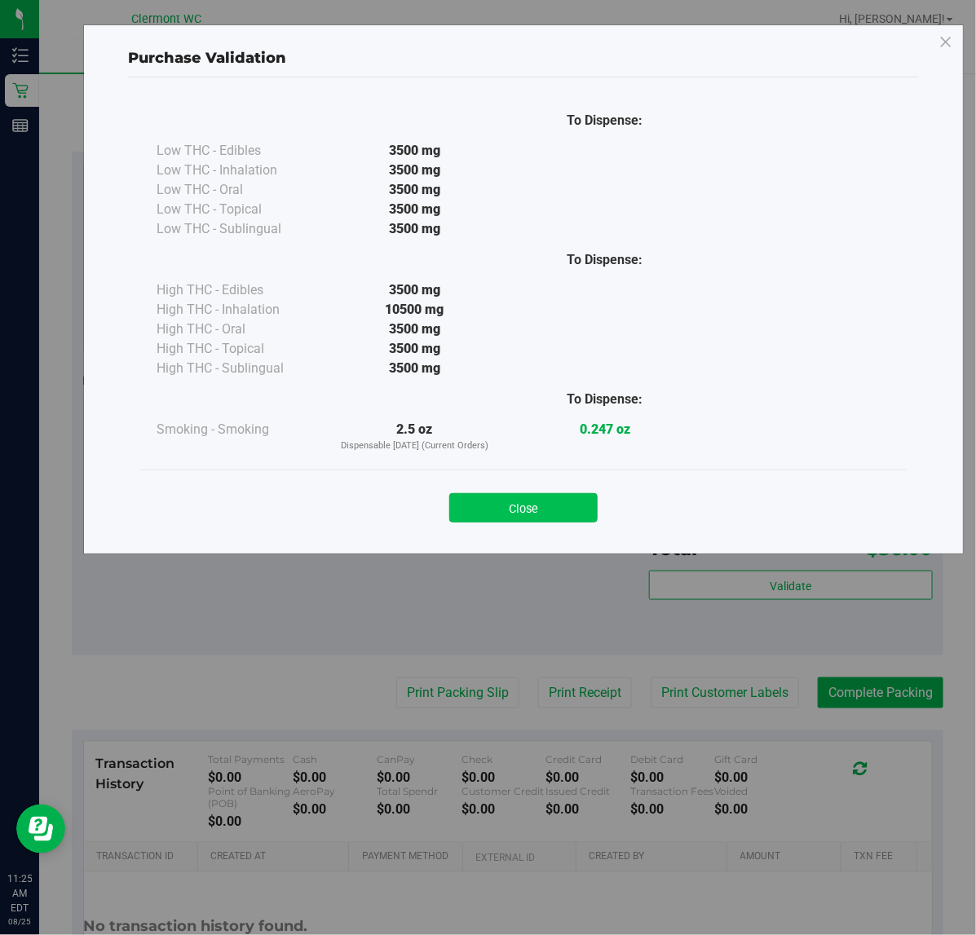
click at [534, 522] on button "Close" at bounding box center [523, 507] width 148 height 29
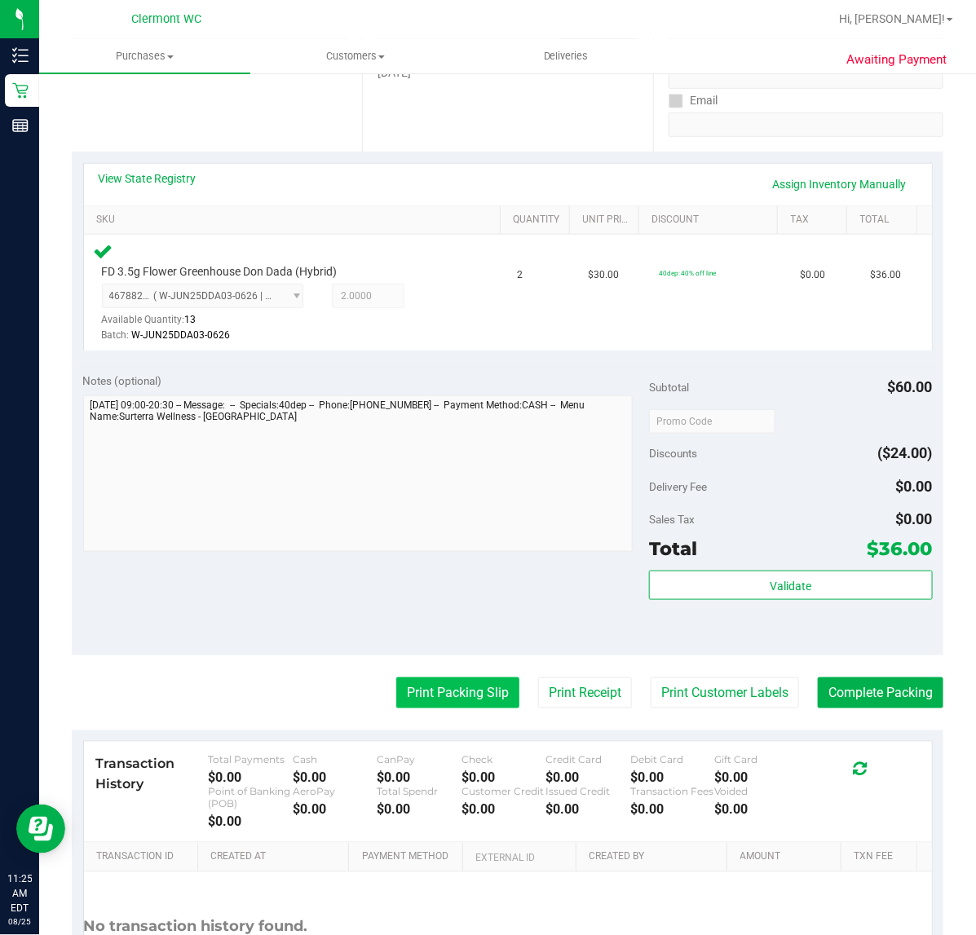
click at [420, 685] on button "Print Packing Slip" at bounding box center [457, 693] width 123 height 31
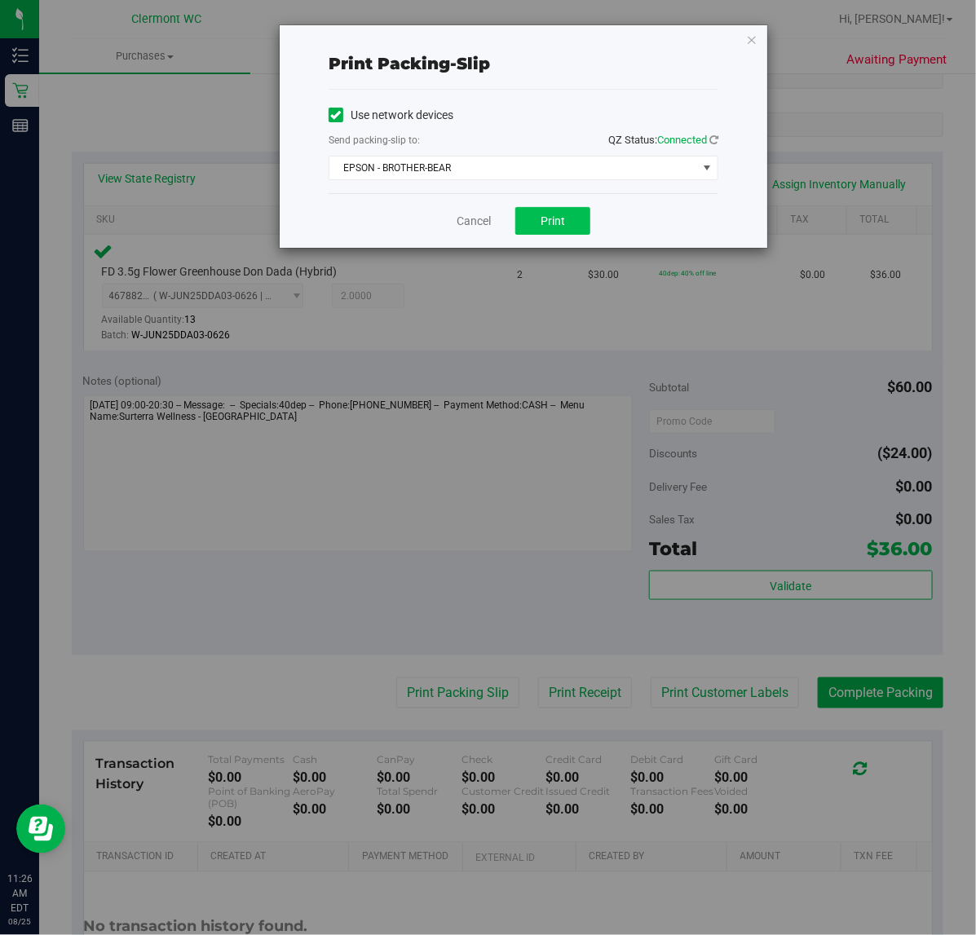
click at [584, 224] on button "Print" at bounding box center [552, 221] width 75 height 28
click at [459, 223] on link "Cancel" at bounding box center [474, 221] width 34 height 17
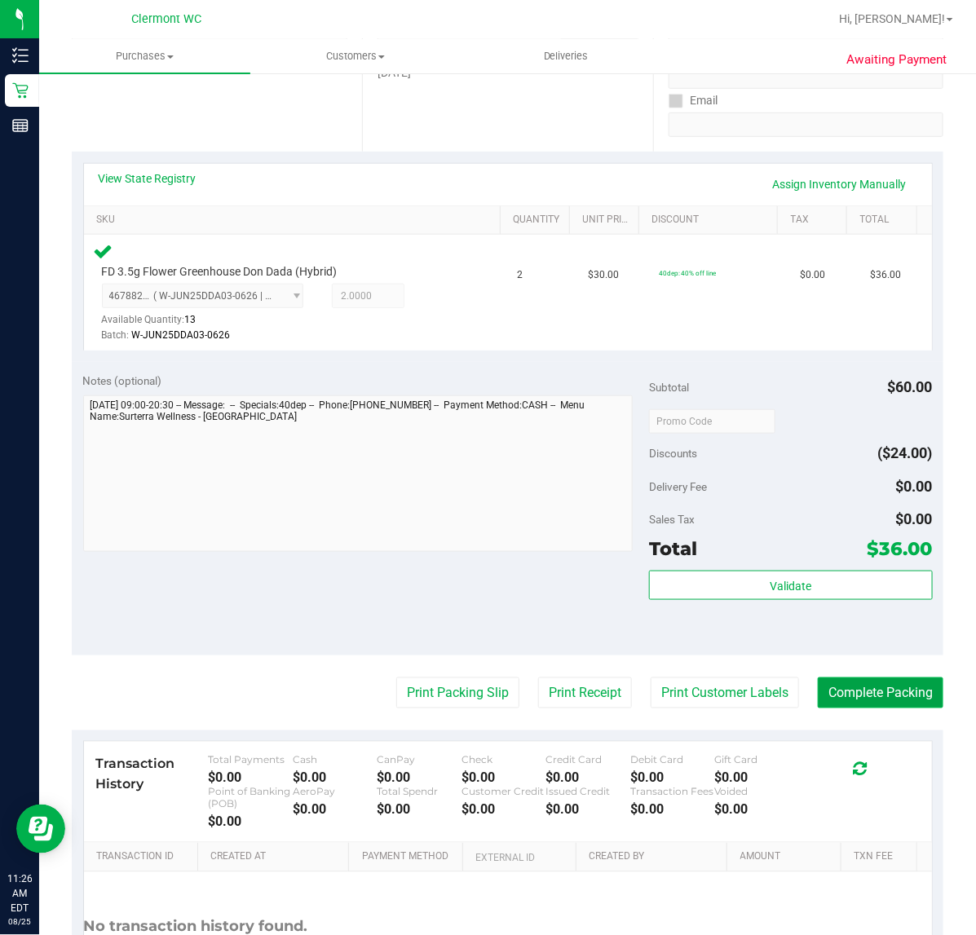
click at [868, 683] on button "Complete Packing" at bounding box center [881, 693] width 126 height 31
